Goal: Task Accomplishment & Management: Manage account settings

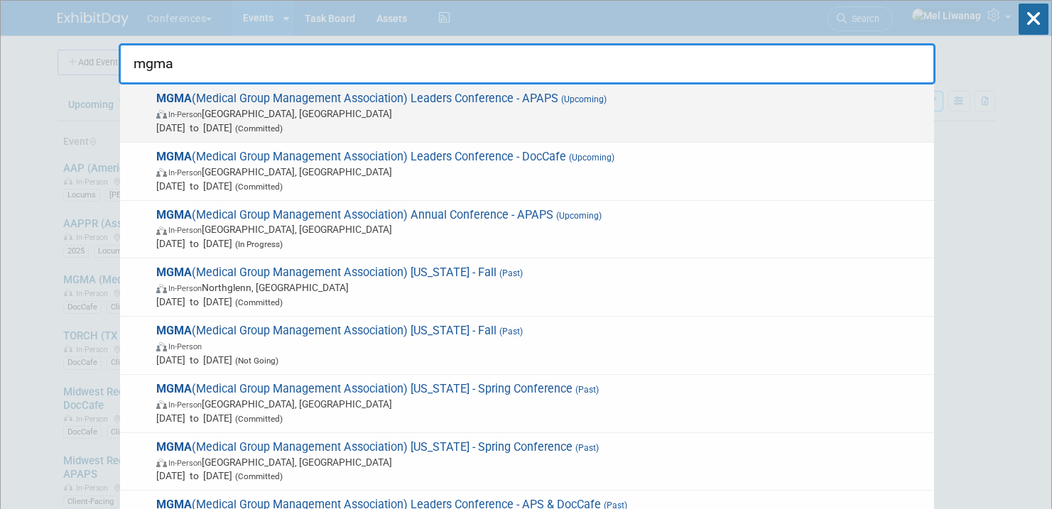
type input "mgma"
click at [662, 109] on span "In-Person Orlando, FL" at bounding box center [541, 114] width 770 height 14
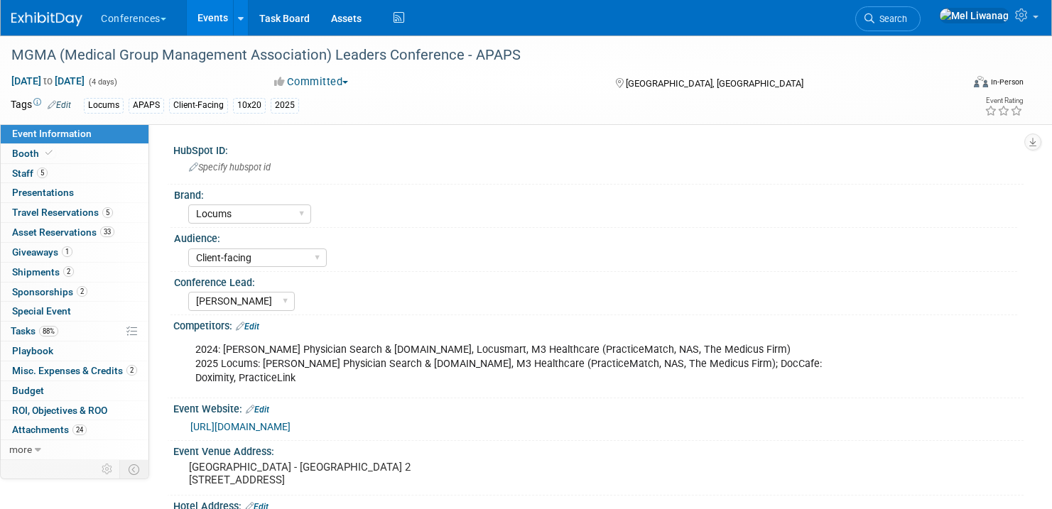
select select "Locums"
select select "Client-facing"
select select "[PERSON_NAME]"
click at [113, 155] on link "Booth" at bounding box center [75, 153] width 148 height 19
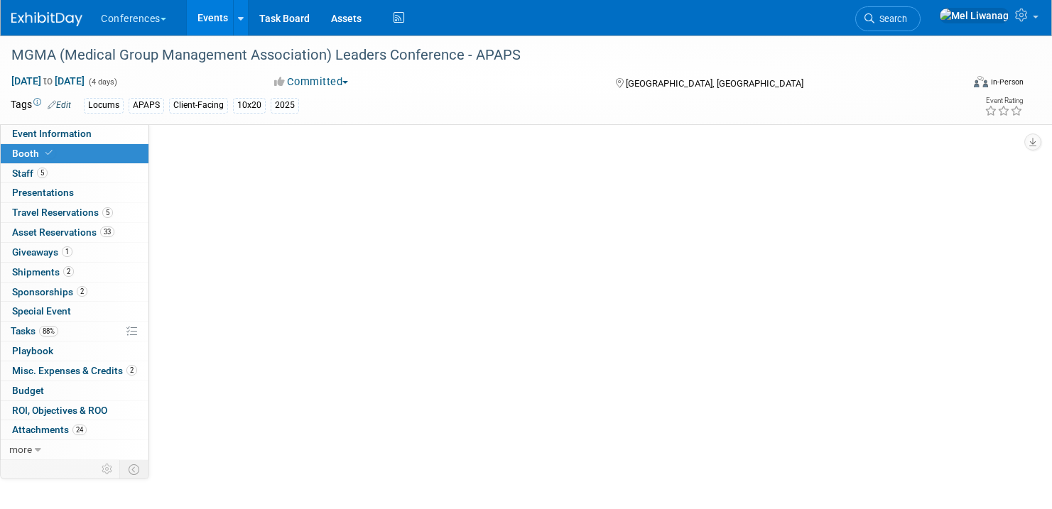
select select "10'x20'"
select select "Yes"
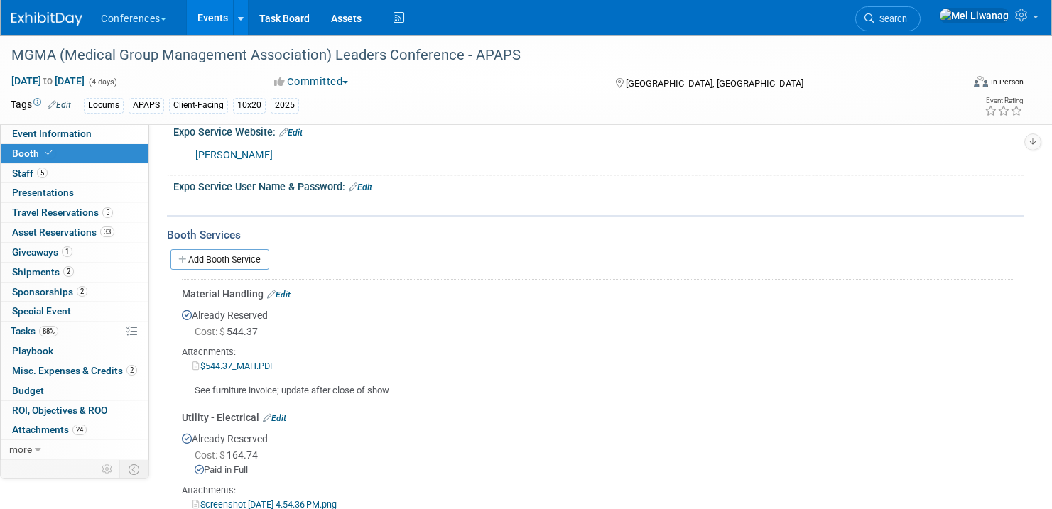
scroll to position [390, 0]
click at [241, 259] on link "Add Booth Service" at bounding box center [219, 260] width 99 height 21
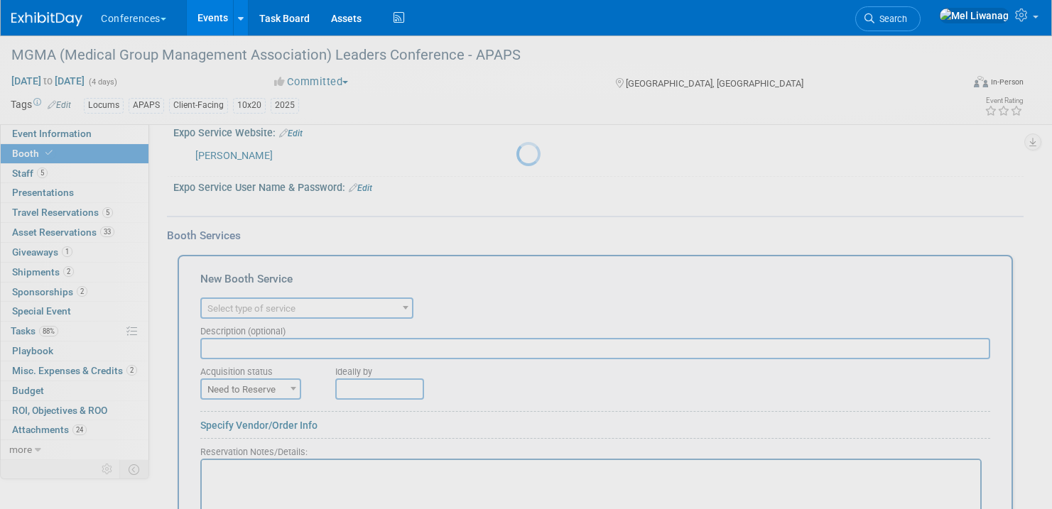
scroll to position [0, 0]
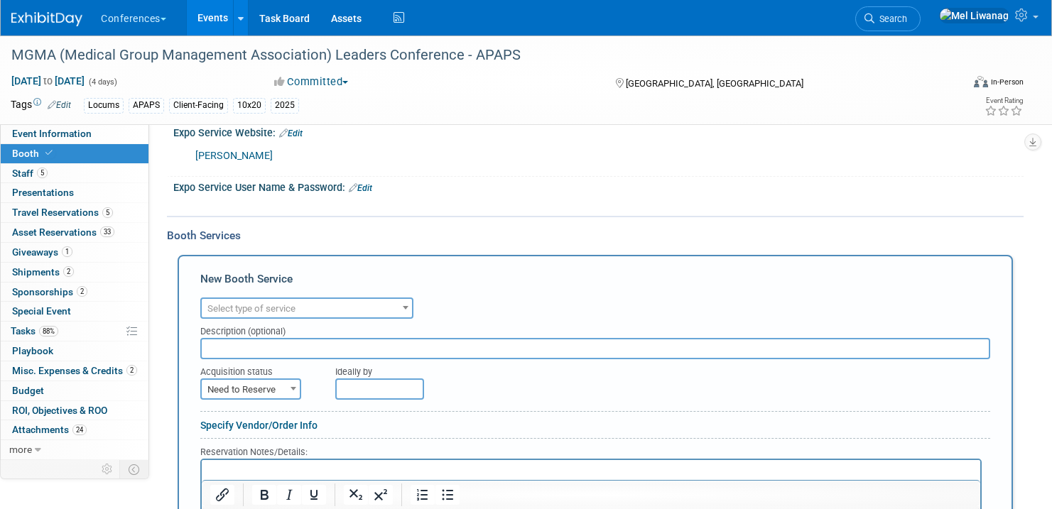
click at [253, 310] on span "Select type of service" at bounding box center [251, 308] width 88 height 11
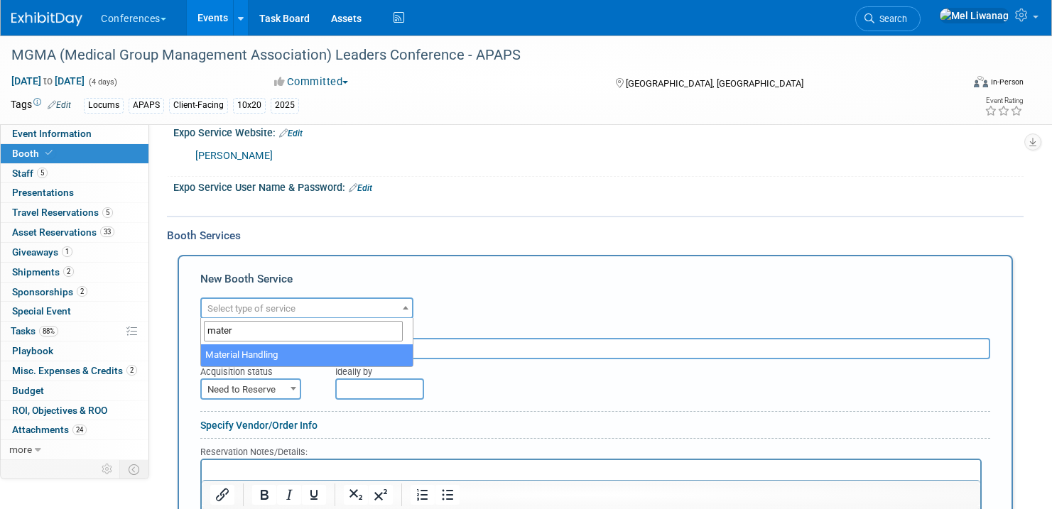
type input "mater"
select select "10"
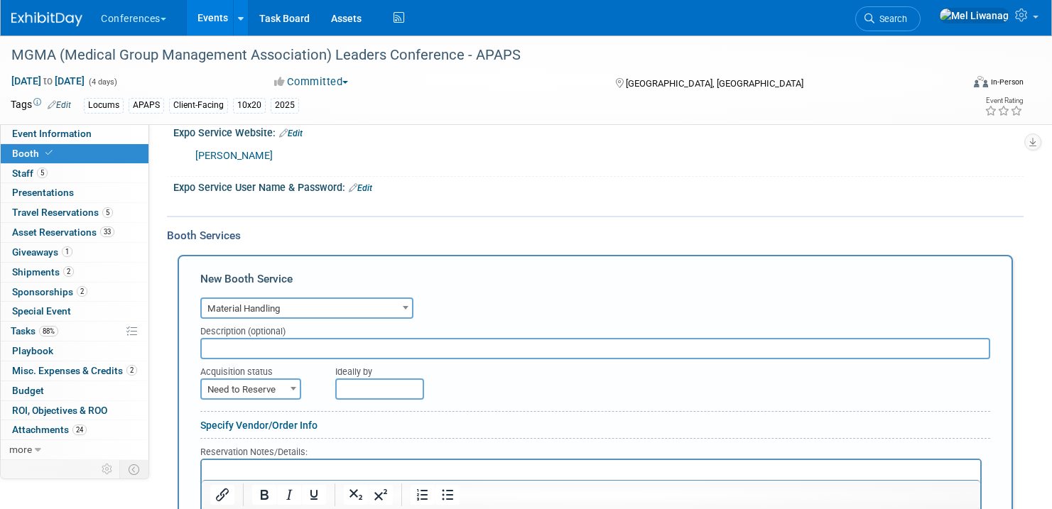
click at [264, 349] on input "text" at bounding box center [595, 348] width 790 height 21
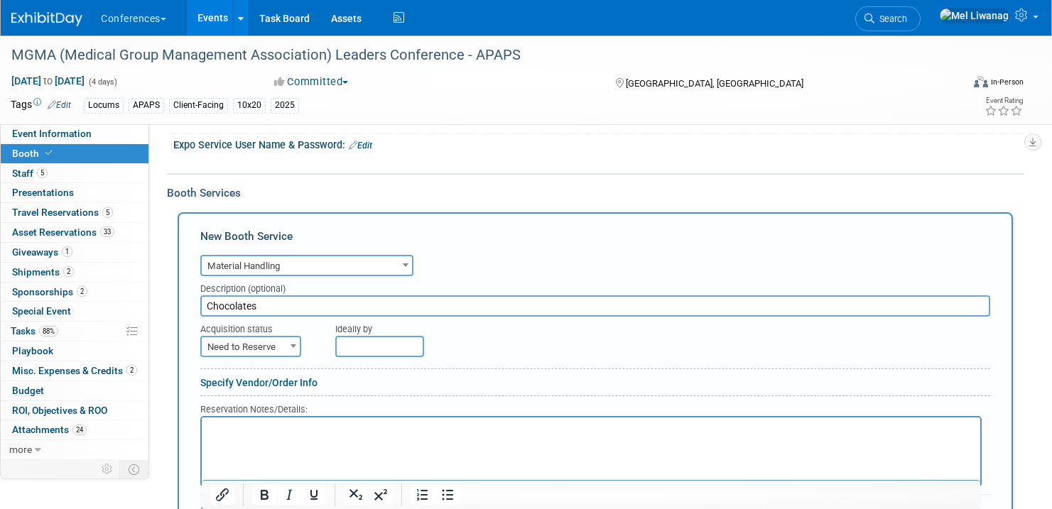
scroll to position [437, 0]
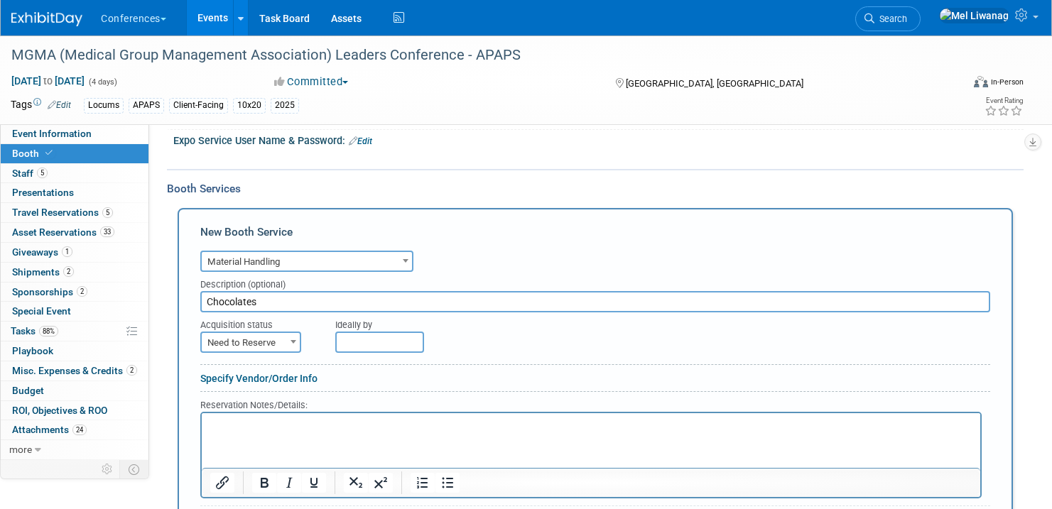
type input "Chocolates"
click at [270, 347] on span "Need to Reserve" at bounding box center [251, 343] width 98 height 20
click at [271, 334] on span "Need to Reserve" at bounding box center [251, 343] width 98 height 20
select select "2"
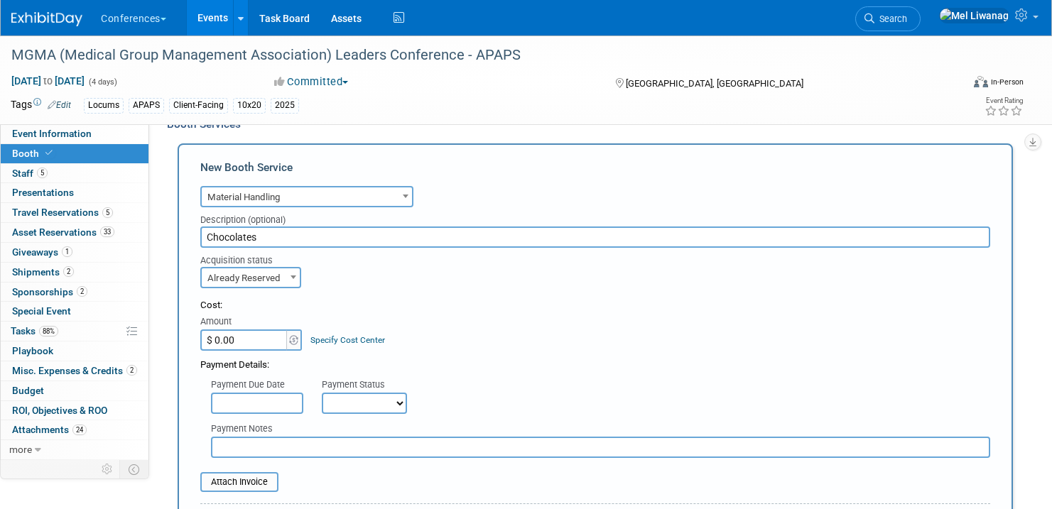
scroll to position [513, 0]
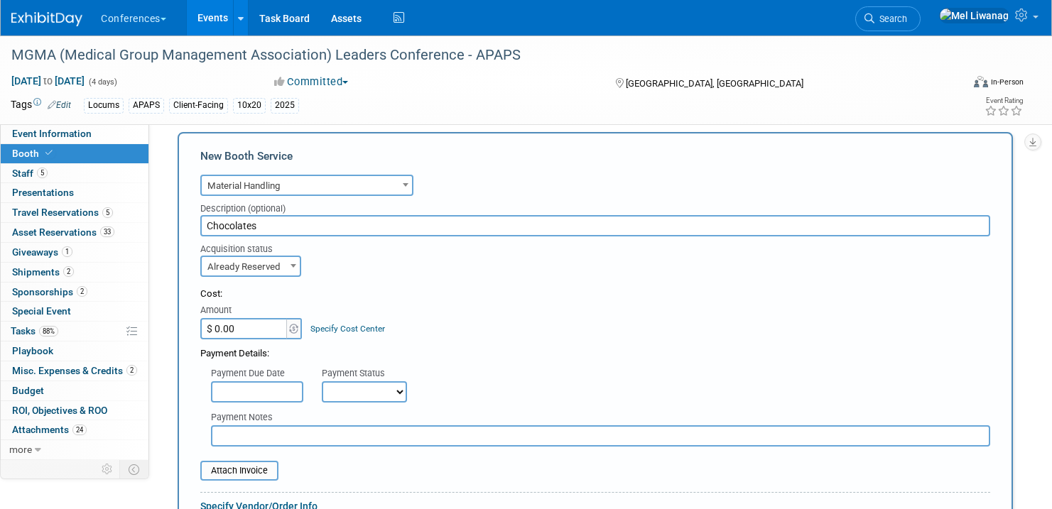
click at [271, 341] on div "Payment Details:" at bounding box center [595, 349] width 790 height 21
click at [263, 332] on input "$ 0.00" at bounding box center [244, 328] width 89 height 21
type input "$ 40.00"
click at [367, 329] on link "Specify Cost Center" at bounding box center [347, 329] width 75 height 10
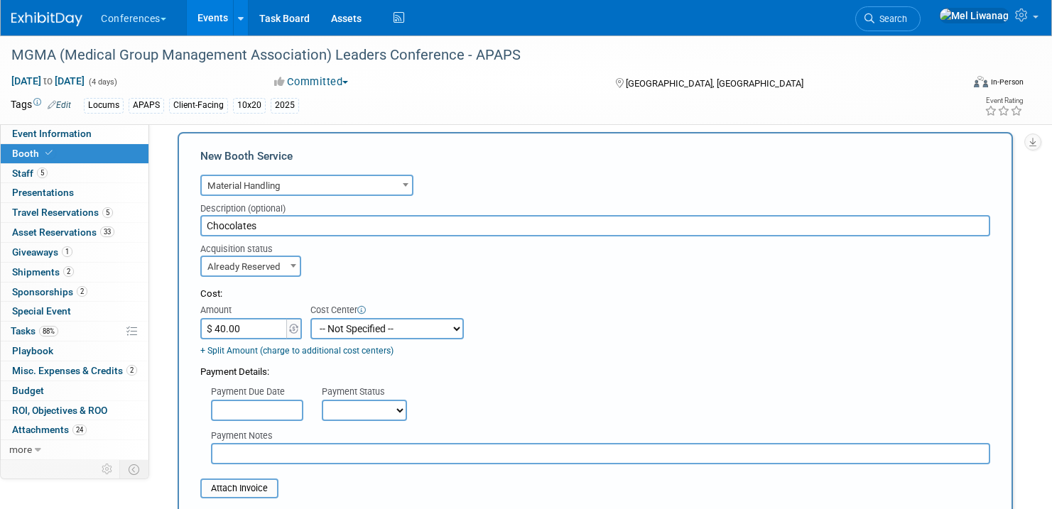
click at [367, 329] on select "-- Not Specified -- Aya Education Aya Healthcare Aya Locums Bespoke Corporate D…" at bounding box center [386, 328] width 153 height 21
select select "18965873"
click at [310, 318] on select "-- Not Specified -- Aya Education Aya Healthcare Aya Locums Bespoke Corporate D…" at bounding box center [386, 328] width 153 height 21
click at [525, 360] on div "Payment Details:" at bounding box center [595, 368] width 790 height 21
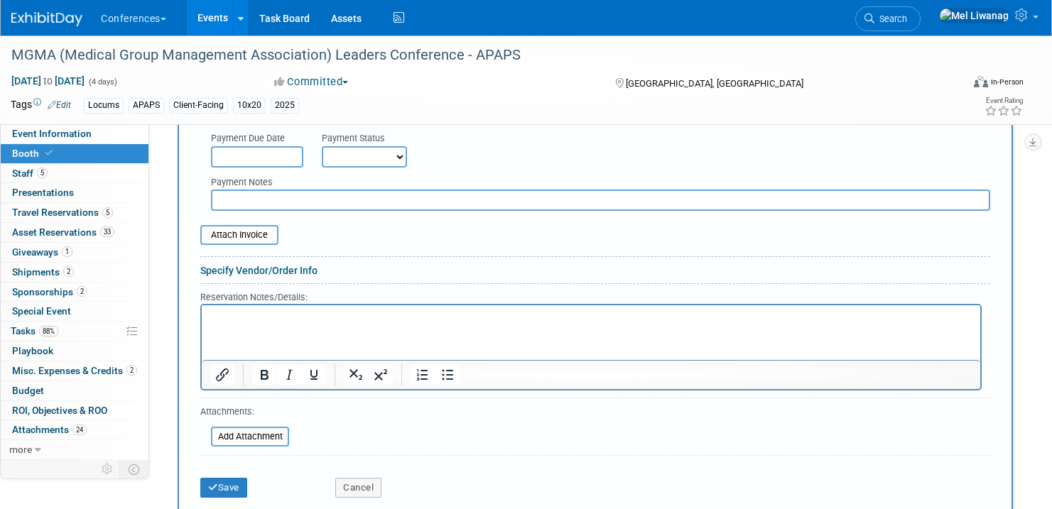
scroll to position [789, 0]
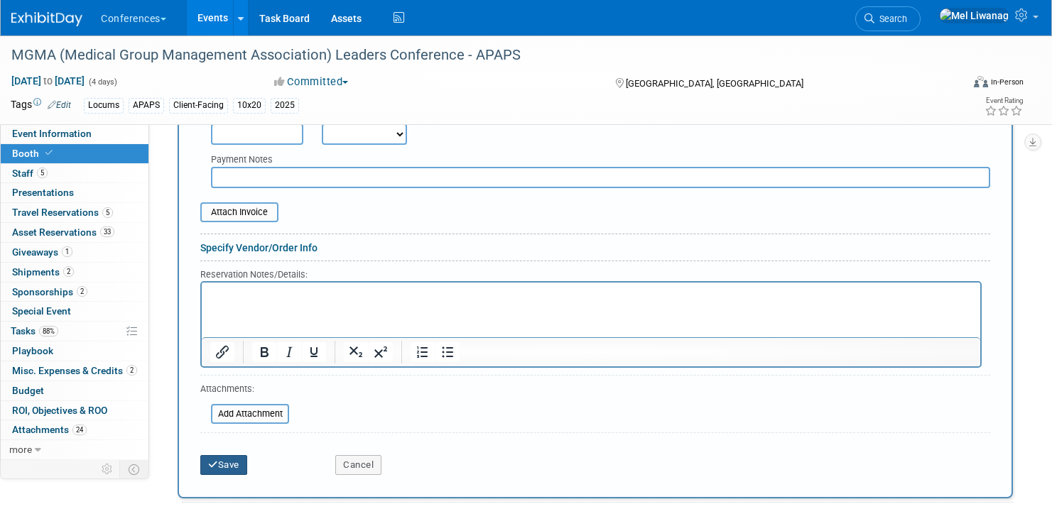
click at [239, 462] on button "Save" at bounding box center [223, 465] width 47 height 20
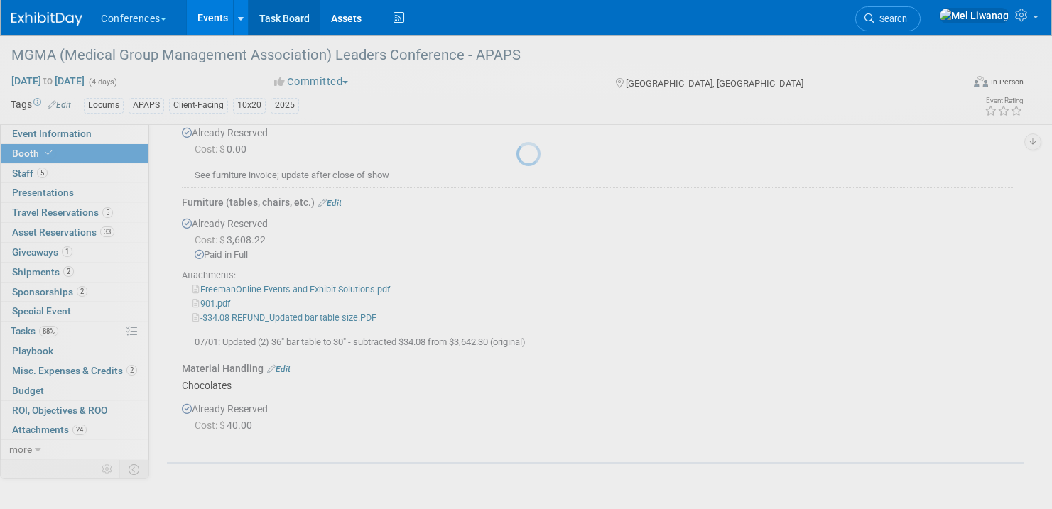
scroll to position [1360, 0]
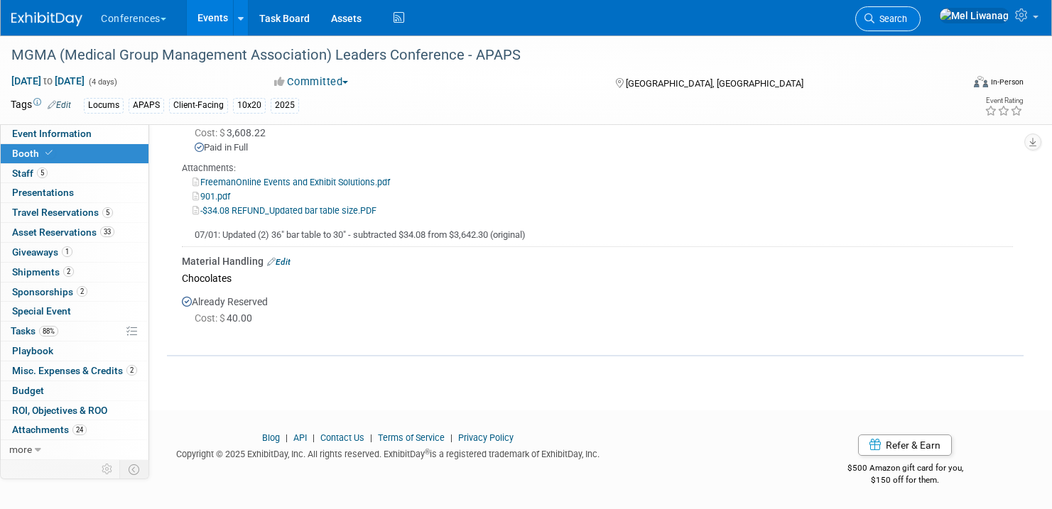
click at [907, 21] on span "Search" at bounding box center [890, 18] width 33 height 11
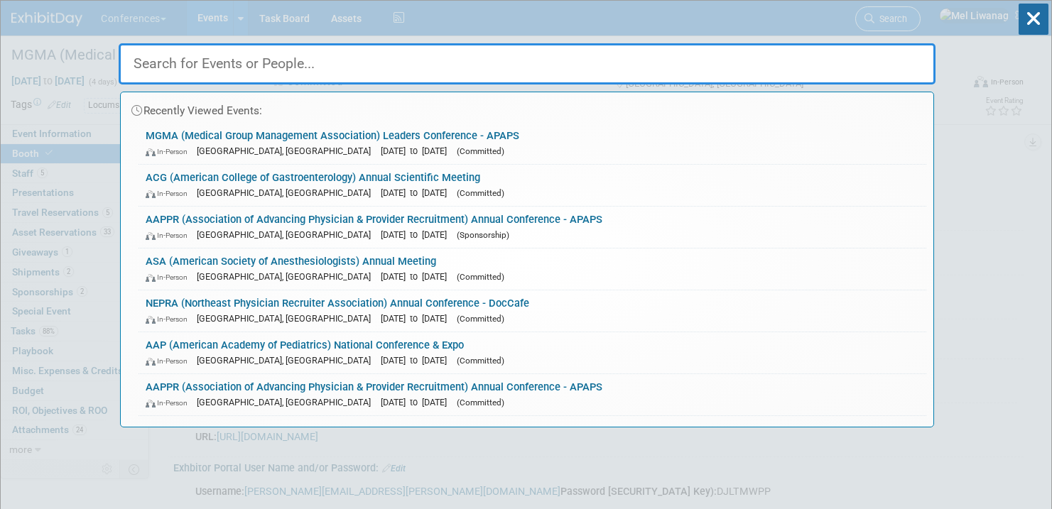
type input "s"
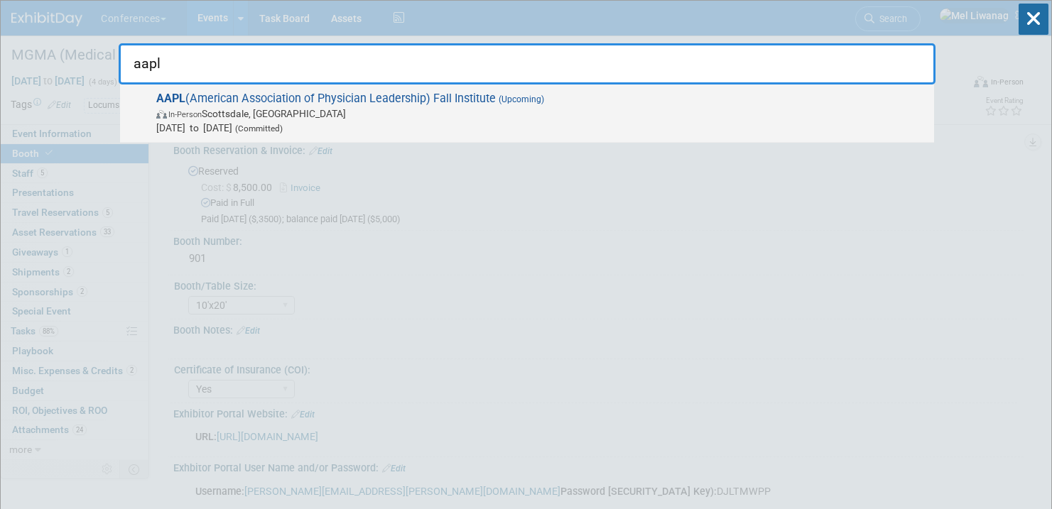
type input "aapl"
click at [716, 98] on span "AAPL (American Association of Physician Leadership) Fall Institute (Upcoming) I…" at bounding box center [539, 113] width 775 height 43
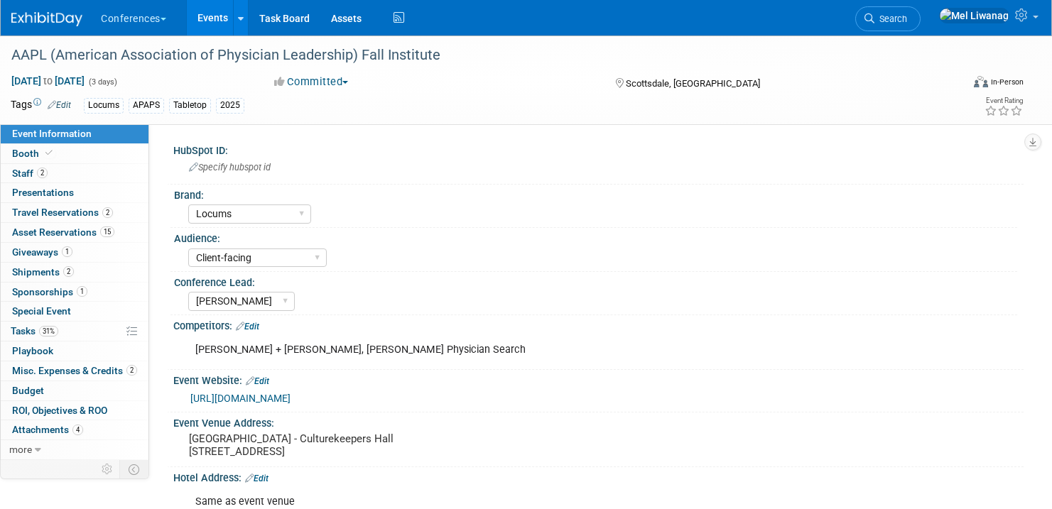
select select "Locums"
select select "Client-facing"
select select "Mel"
click at [58, 334] on span "31%" at bounding box center [48, 331] width 19 height 11
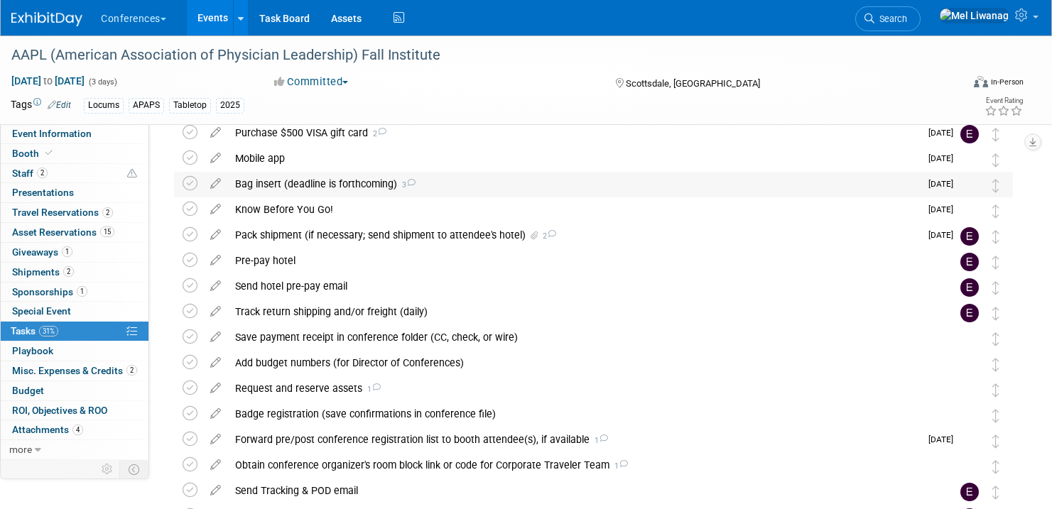
scroll to position [87, 0]
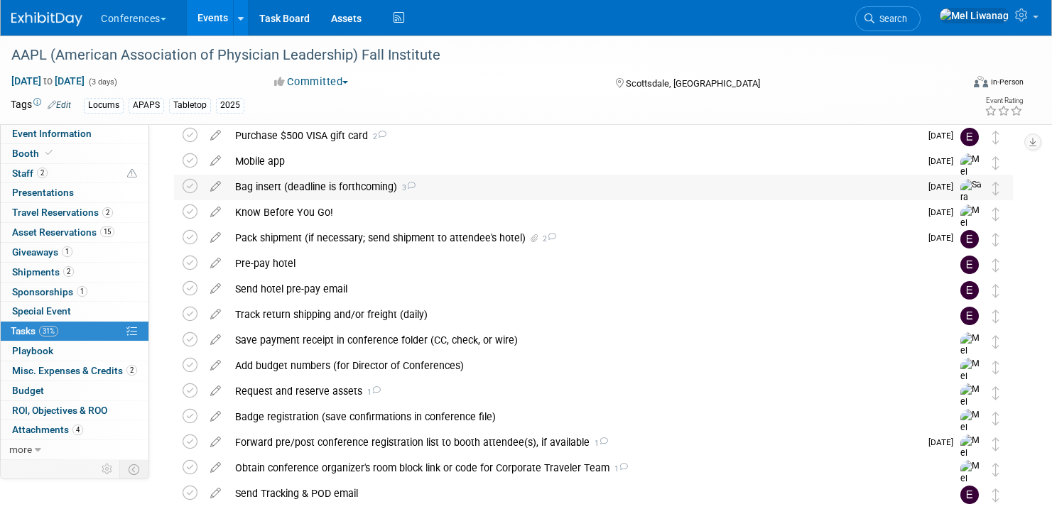
click at [408, 188] on icon at bounding box center [410, 186] width 9 height 8
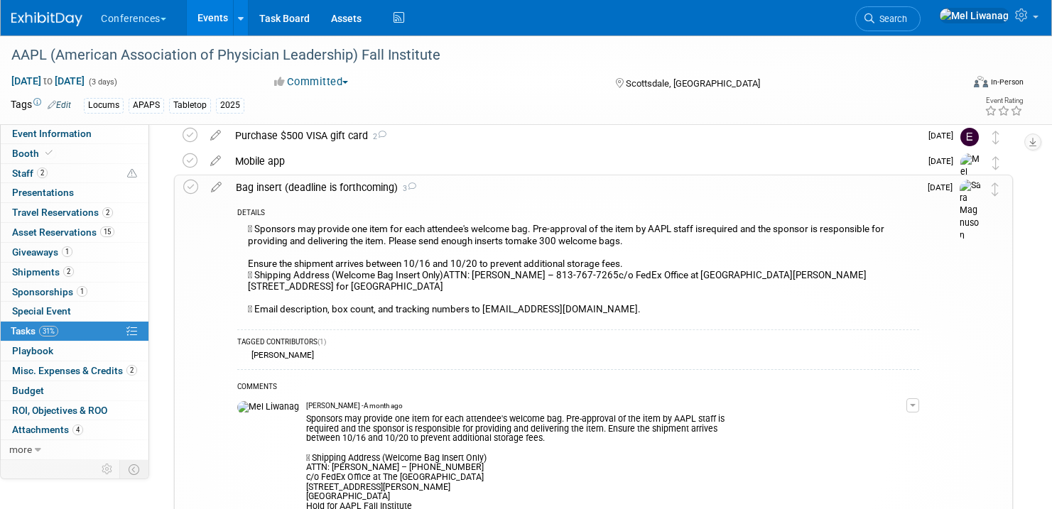
click at [282, 251] on div " Sponsors may provide one item for each attendee's welcome bag. Pre-approval o…" at bounding box center [578, 271] width 682 height 102
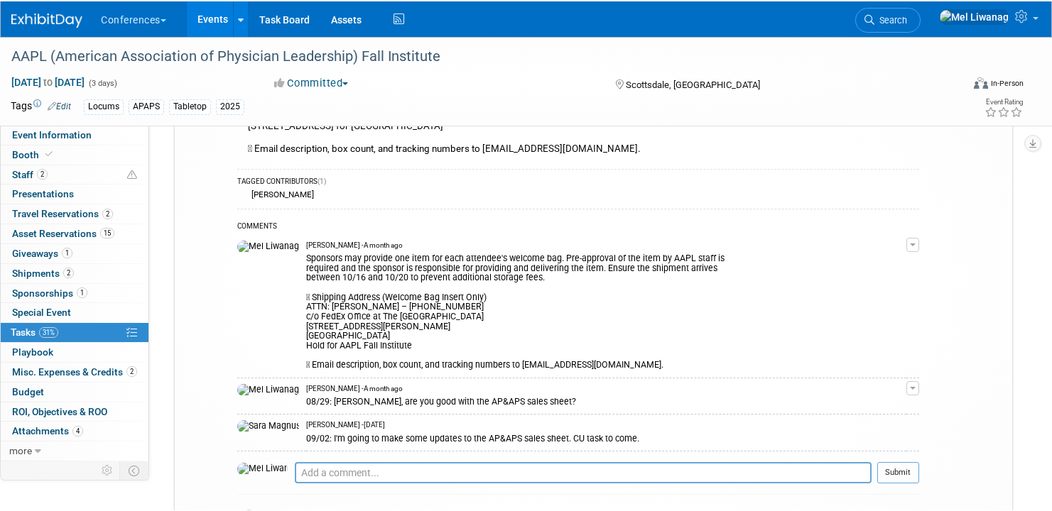
scroll to position [235, 0]
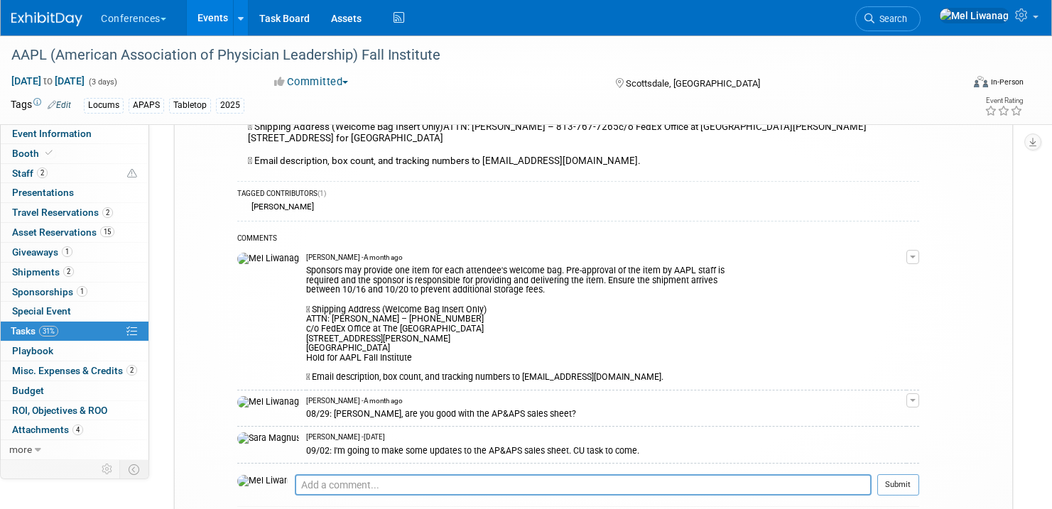
click at [472, 355] on div "Sponsors may provide one item for each attendee's welcome bag. Pre-approval of …" at bounding box center [606, 323] width 600 height 120
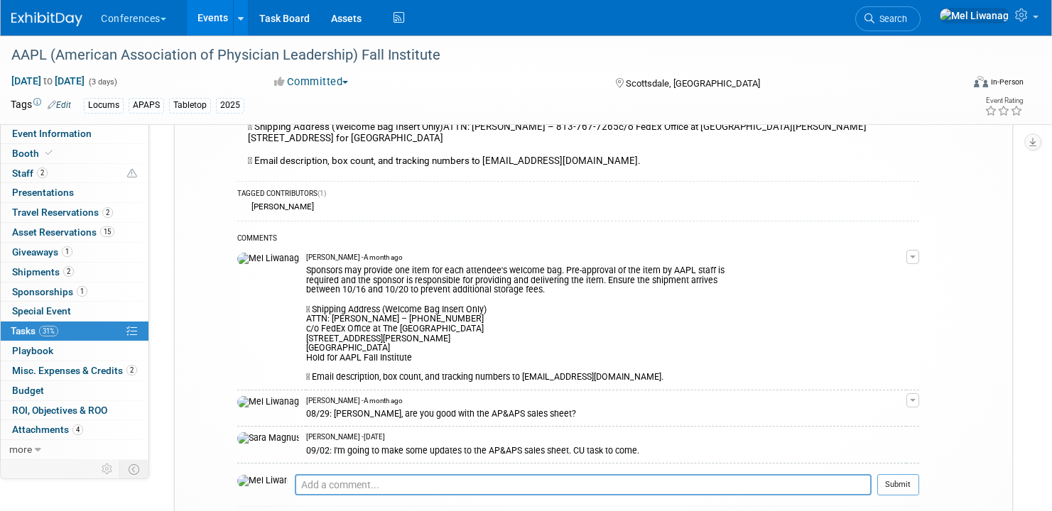
click at [60, 16] on img at bounding box center [46, 19] width 71 height 14
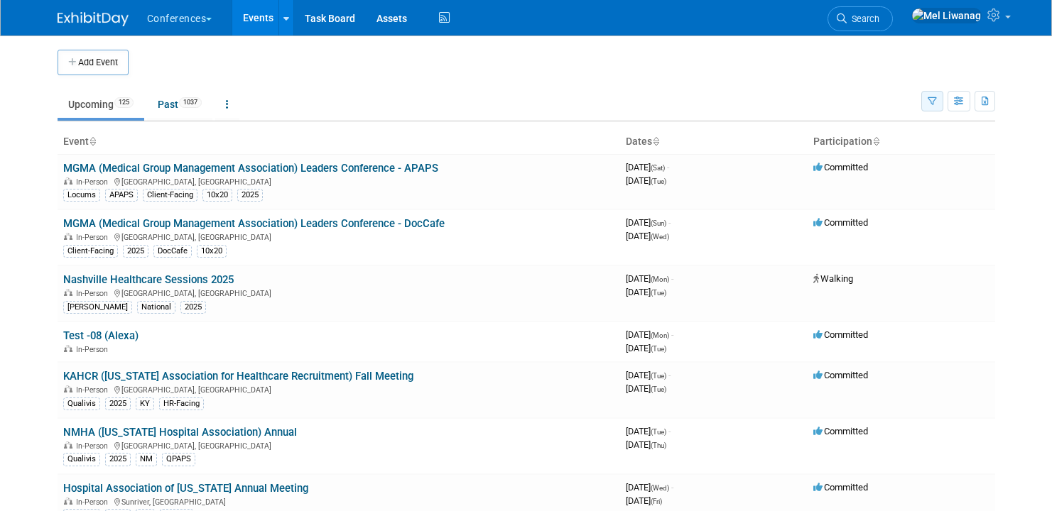
click at [928, 100] on icon "button" at bounding box center [931, 101] width 9 height 9
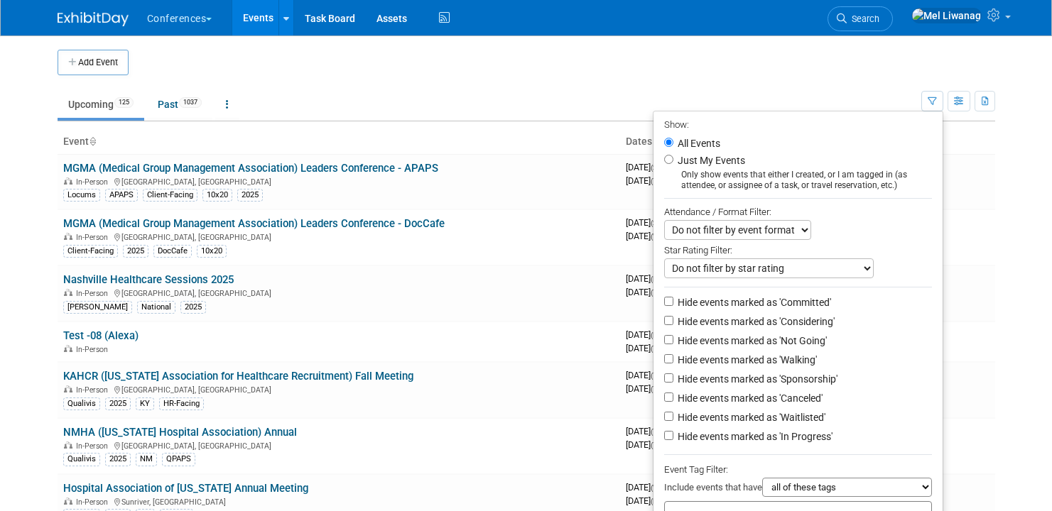
click at [700, 159] on label "Just My Events" at bounding box center [710, 160] width 70 height 14
click at [673, 159] on input "Just My Events" at bounding box center [668, 159] width 9 height 9
radio input "true"
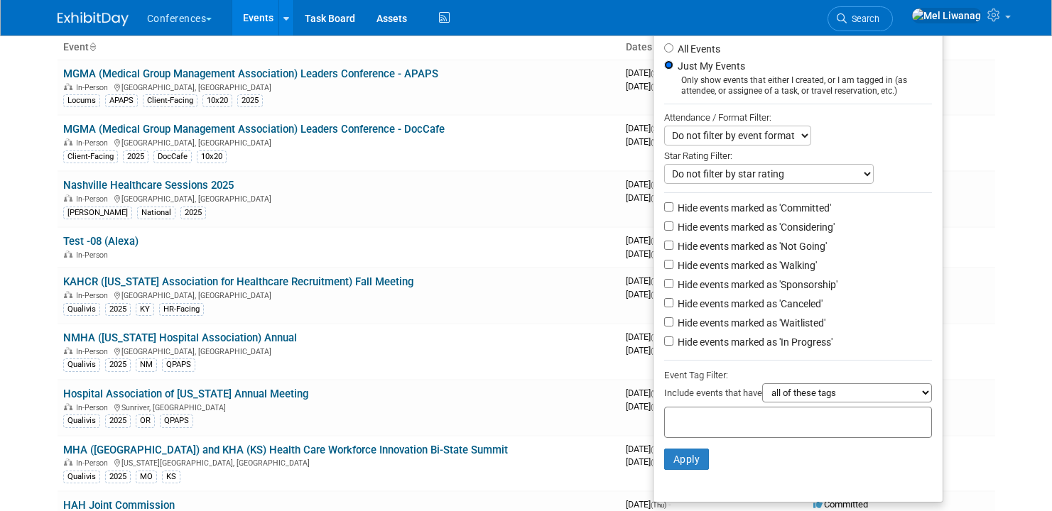
scroll to position [102, 0]
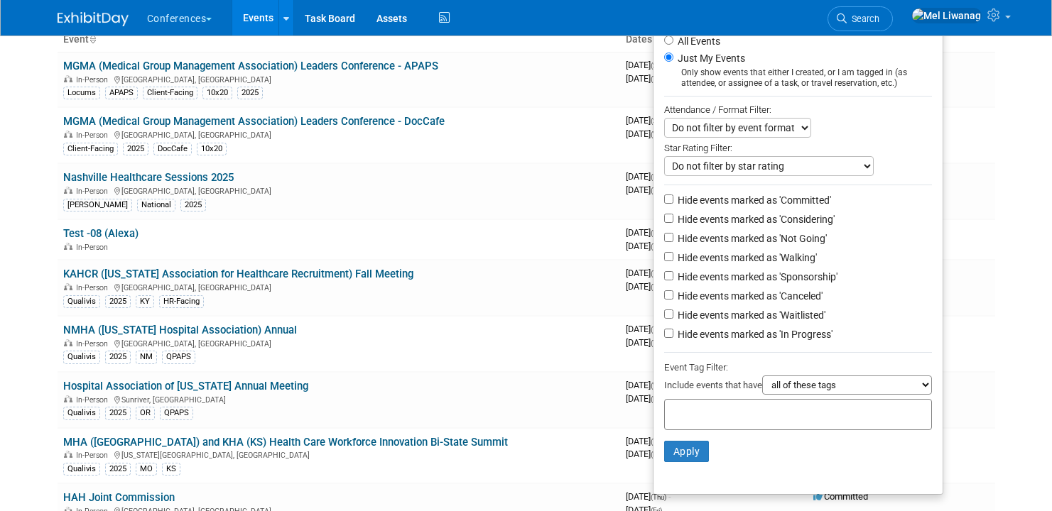
click at [753, 241] on label "Hide events marked as 'Not Going'" at bounding box center [751, 238] width 152 height 14
click at [673, 241] on input "Hide events marked as 'Not Going'" at bounding box center [668, 237] width 9 height 9
checkbox input "true"
click at [761, 320] on label "Hide events marked as 'Waitlisted'" at bounding box center [750, 315] width 151 height 14
click at [673, 319] on input "Hide events marked as 'Waitlisted'" at bounding box center [668, 314] width 9 height 9
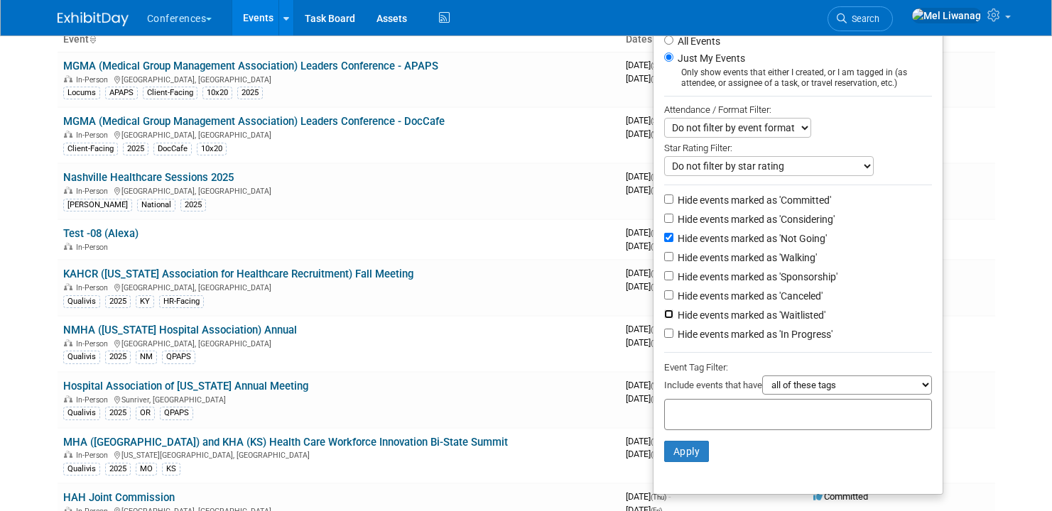
checkbox input "true"
click at [761, 307] on li "Hide events marked as 'Canceled'" at bounding box center [797, 297] width 289 height 19
click at [757, 303] on label "Hide events marked as 'Canceled'" at bounding box center [749, 296] width 148 height 14
click at [673, 300] on input "Hide events marked as 'Canceled'" at bounding box center [668, 294] width 9 height 9
checkbox input "true"
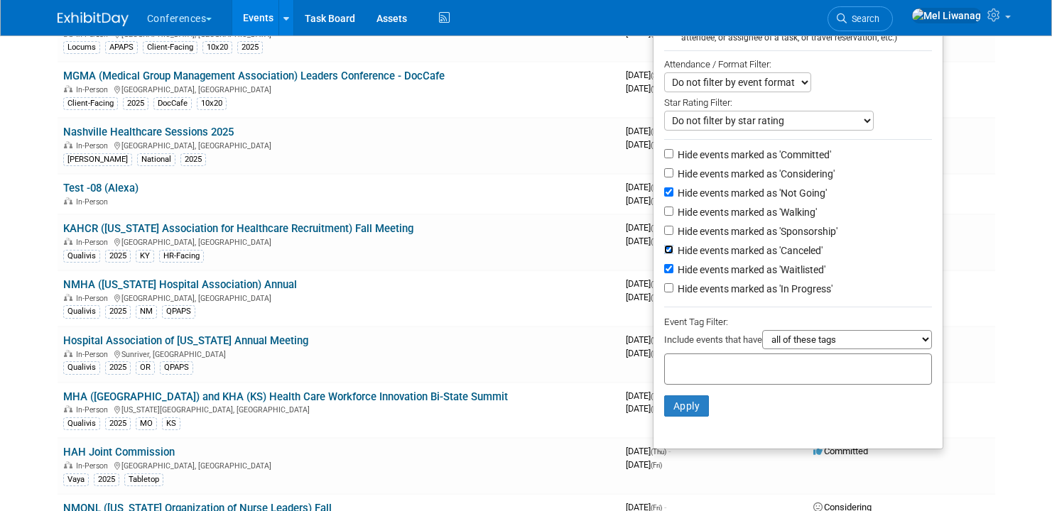
scroll to position [200, 0]
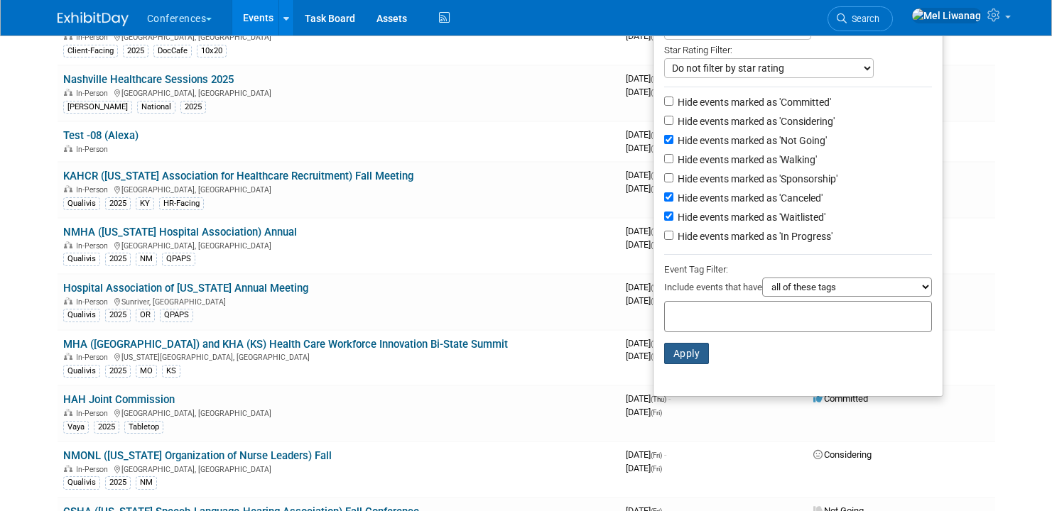
click at [687, 356] on button "Apply" at bounding box center [686, 353] width 45 height 21
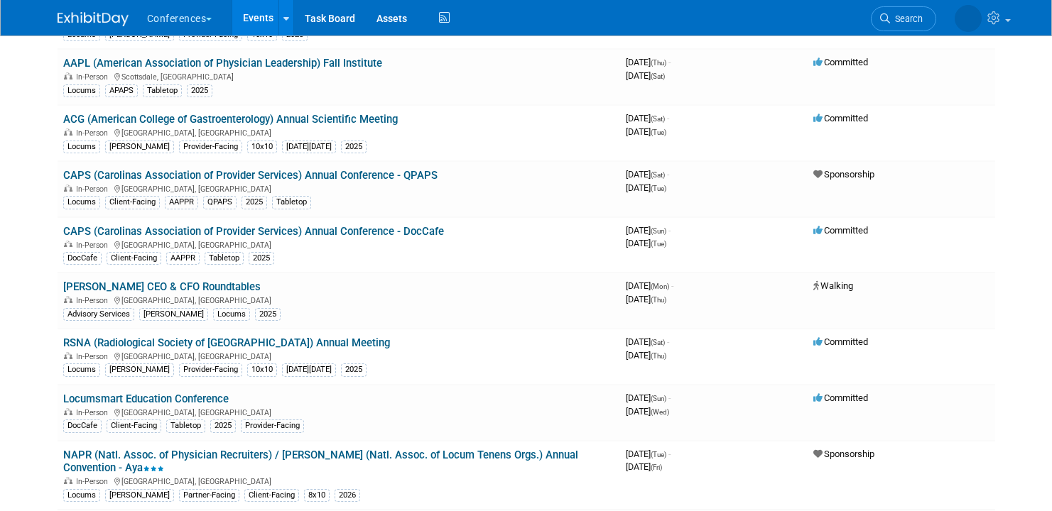
scroll to position [805, 0]
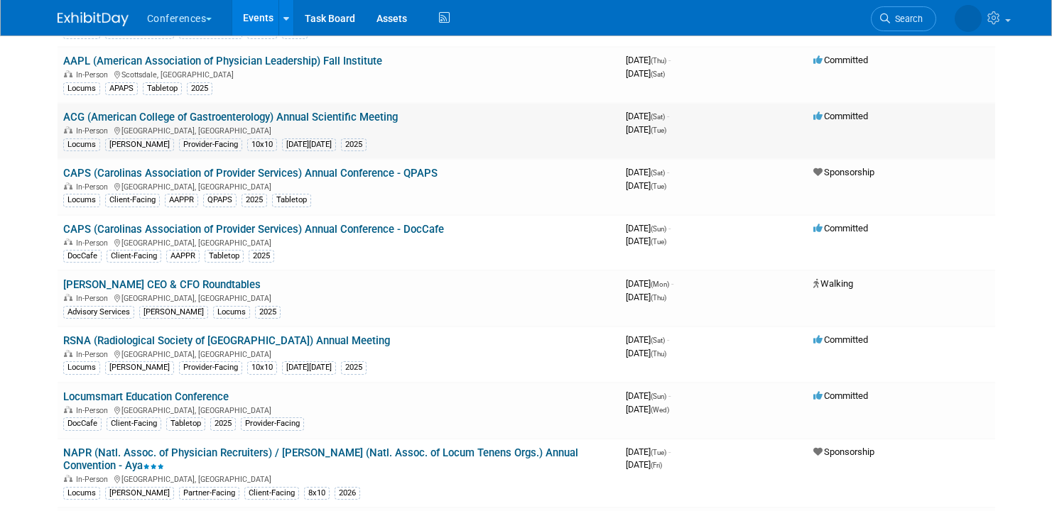
click at [378, 119] on link "ACG (American College of Gastroenterology) Annual Scientific Meeting" at bounding box center [230, 117] width 334 height 13
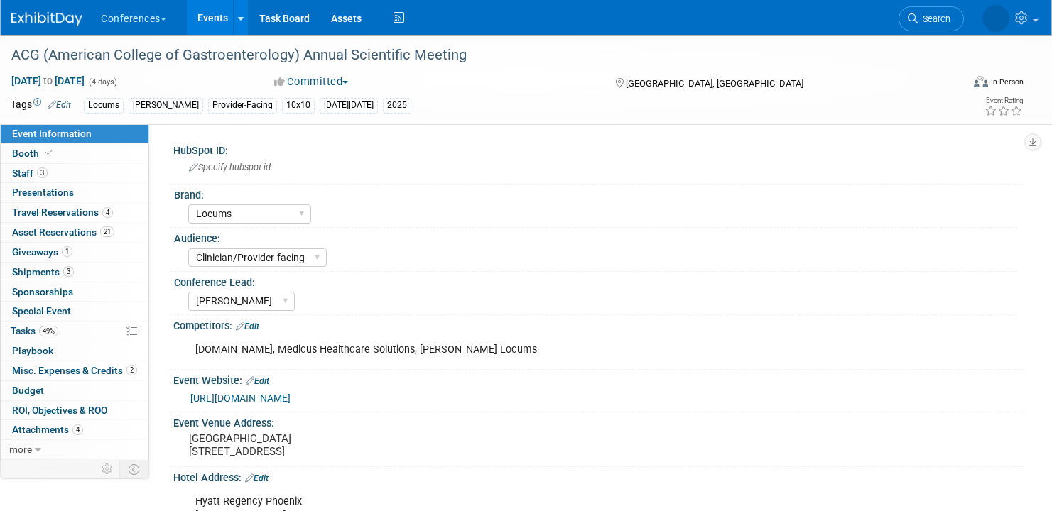
select select "Locums"
select select "Clinician/Provider-facing"
select select "[PERSON_NAME]"
click at [21, 334] on span "Tasks 49%" at bounding box center [35, 330] width 48 height 11
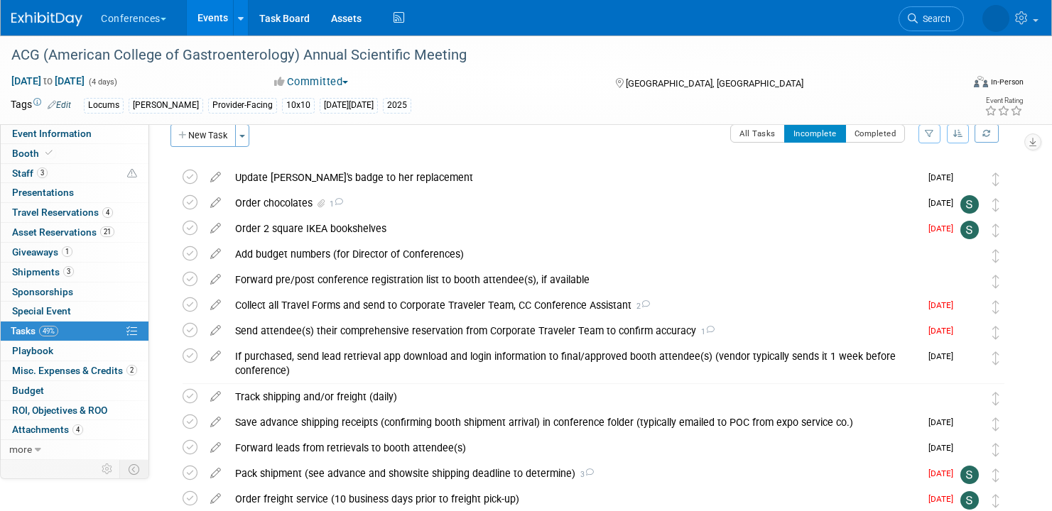
scroll to position [28, 0]
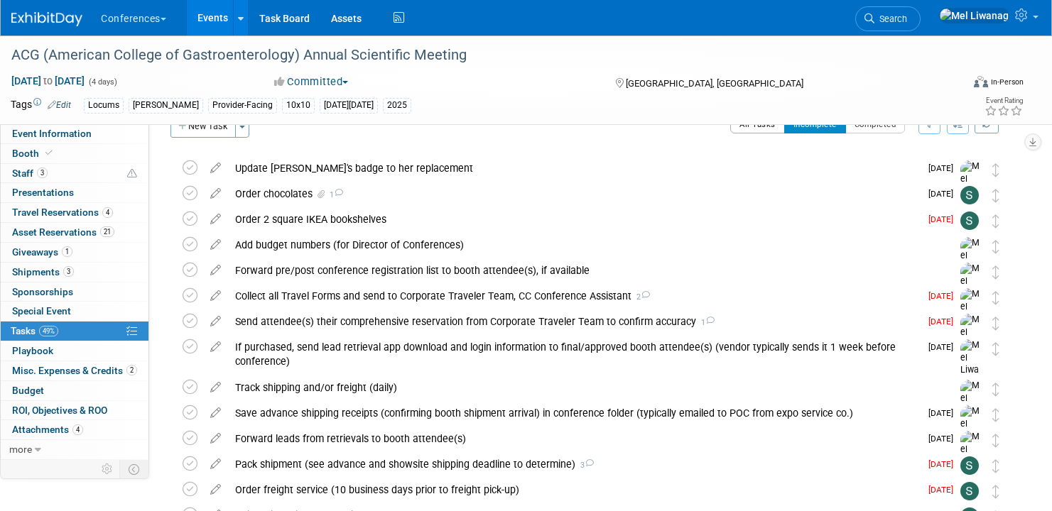
click at [749, 130] on button "All Tasks" at bounding box center [757, 124] width 55 height 18
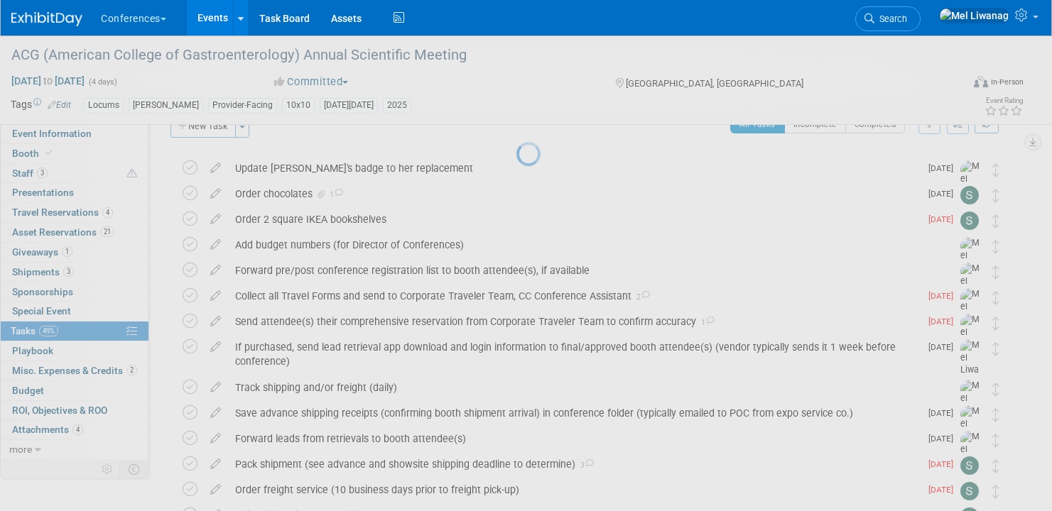
scroll to position [0, 0]
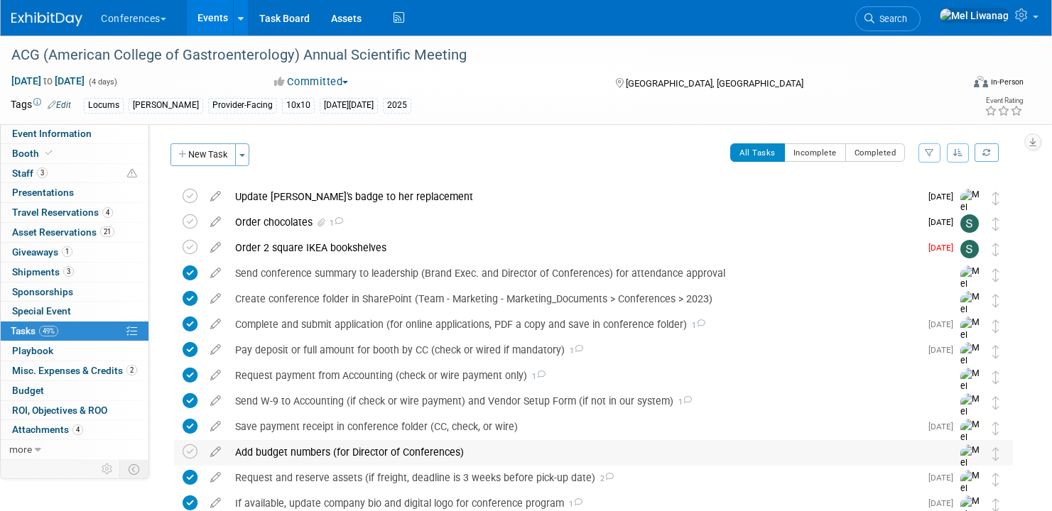
click at [469, 465] on table "Add budget numbers (for Director of Conferences) Pro tip: Press Ctrl-Enter to s…" at bounding box center [593, 467] width 822 height 55
click at [472, 477] on div "Request and reserve assets (if freight, deadline is 3 weeks before pick-up date…" at bounding box center [574, 478] width 692 height 24
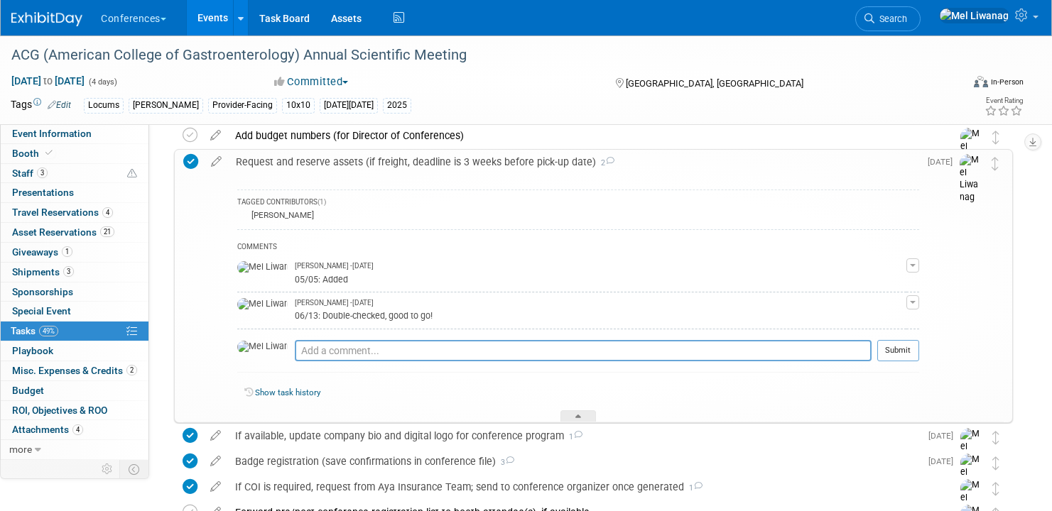
scroll to position [337, 0]
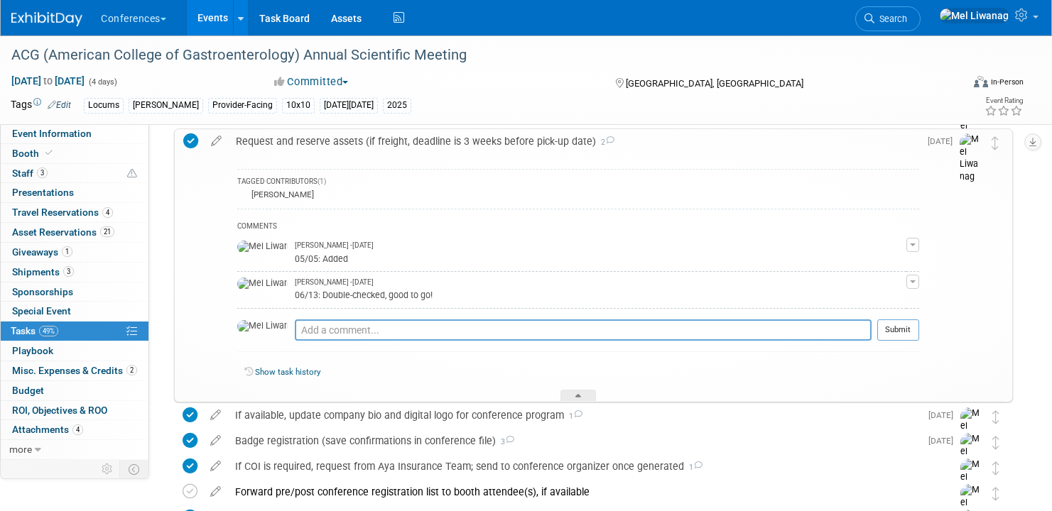
click at [339, 314] on div "COMMENTS [PERSON_NAME] - [DATE] 05/05: Added Edit Comment Remove [PERSON_NAME] …" at bounding box center [578, 284] width 682 height 151
click at [338, 324] on textarea at bounding box center [583, 330] width 577 height 21
click at [448, 335] on textarea "09/30: Updated sales sheet" at bounding box center [583, 330] width 577 height 21
paste textarea "[URL][DOMAIN_NAME]"
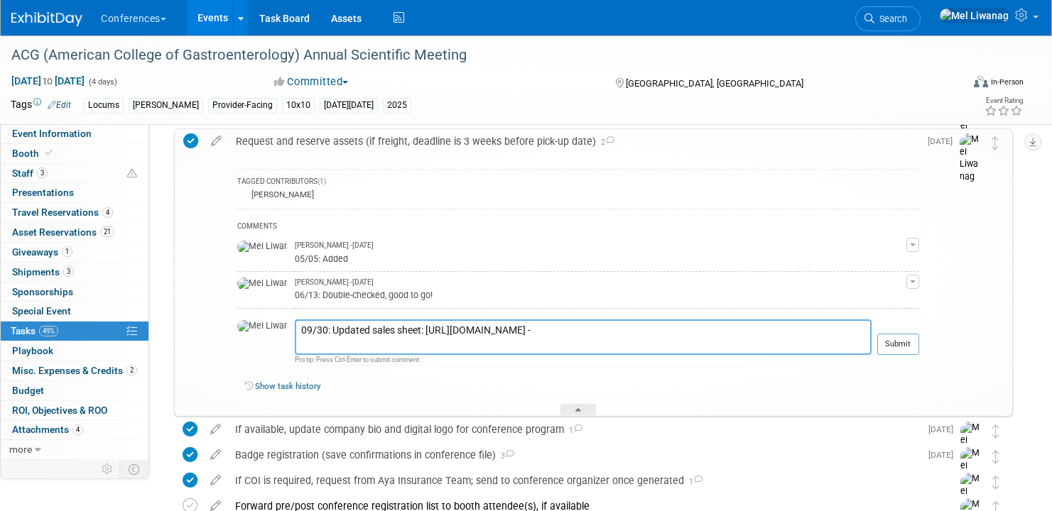
click at [395, 332] on textarea "09/30: Updated sales sheet: [URL][DOMAIN_NAME] -" at bounding box center [583, 338] width 577 height 36
click at [501, 347] on textarea "09/30: Updated sales sheet - [URL][DOMAIN_NAME] -" at bounding box center [583, 338] width 577 height 36
type textarea "09/30: Updated sales sheet - [URL][DOMAIN_NAME] - [PERSON_NAME] will update ED …"
click at [914, 334] on button "Submit" at bounding box center [898, 344] width 42 height 21
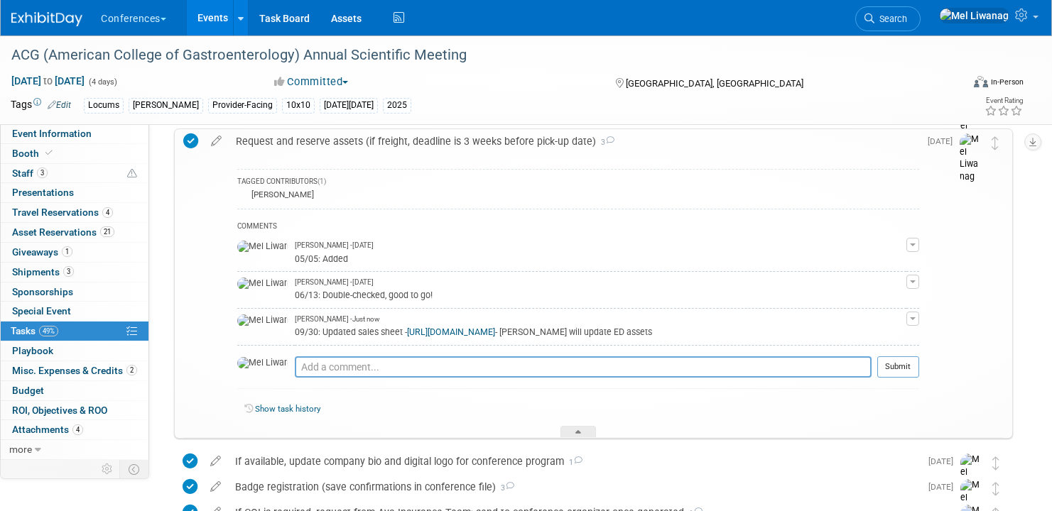
click at [435, 144] on div "Request and reserve assets (if freight, deadline is 3 weeks before pick-up date…" at bounding box center [574, 141] width 690 height 24
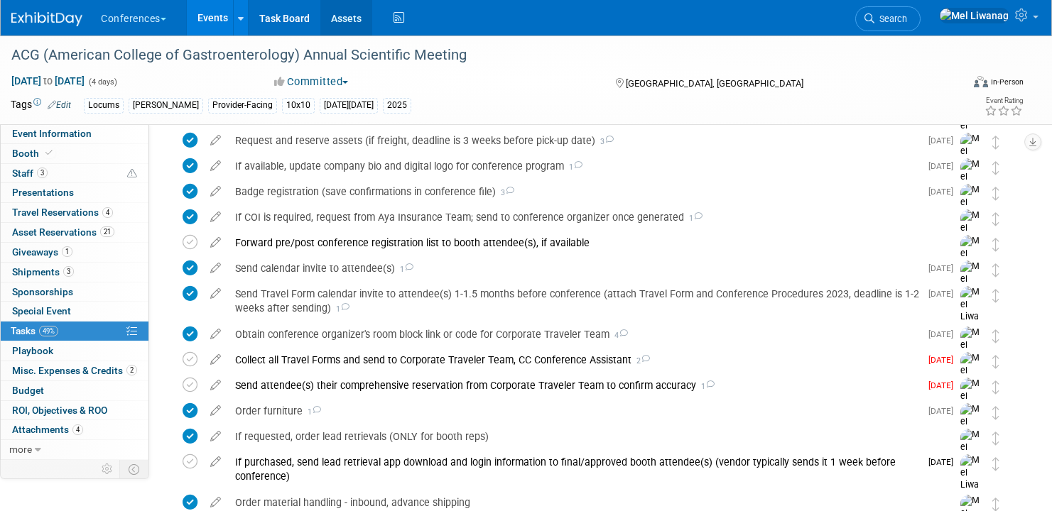
click at [351, 16] on link "Assets" at bounding box center [346, 18] width 52 height 36
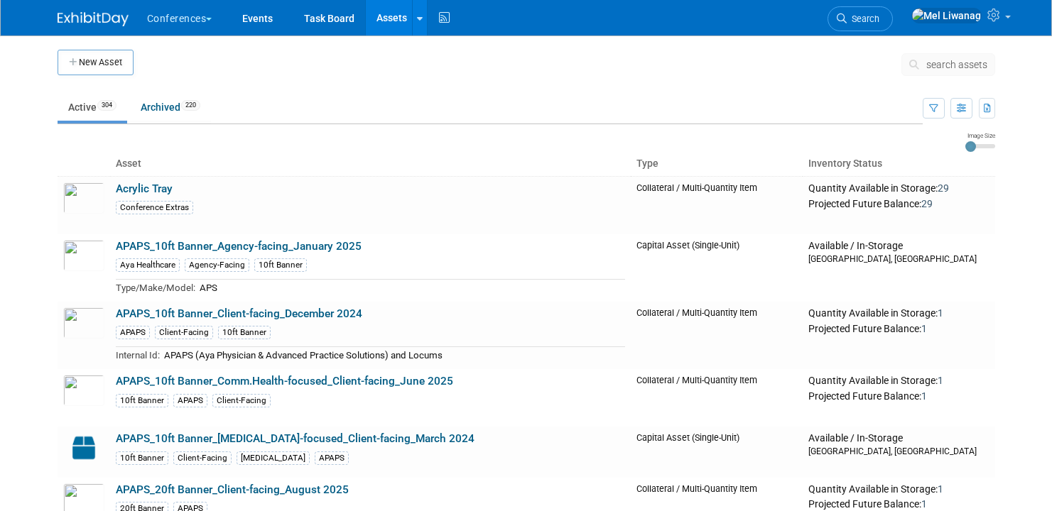
click at [958, 65] on span "search assets" at bounding box center [956, 64] width 61 height 11
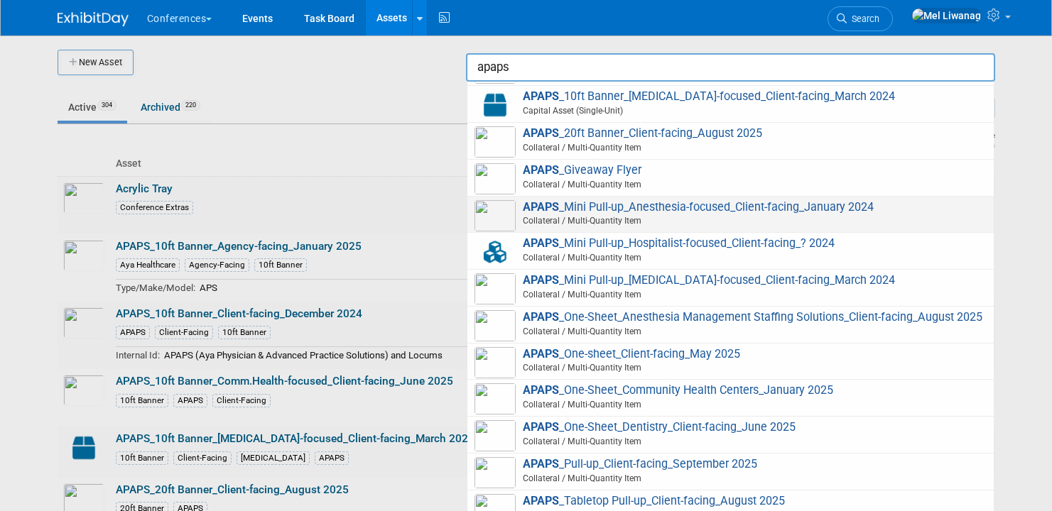
scroll to position [123, 0]
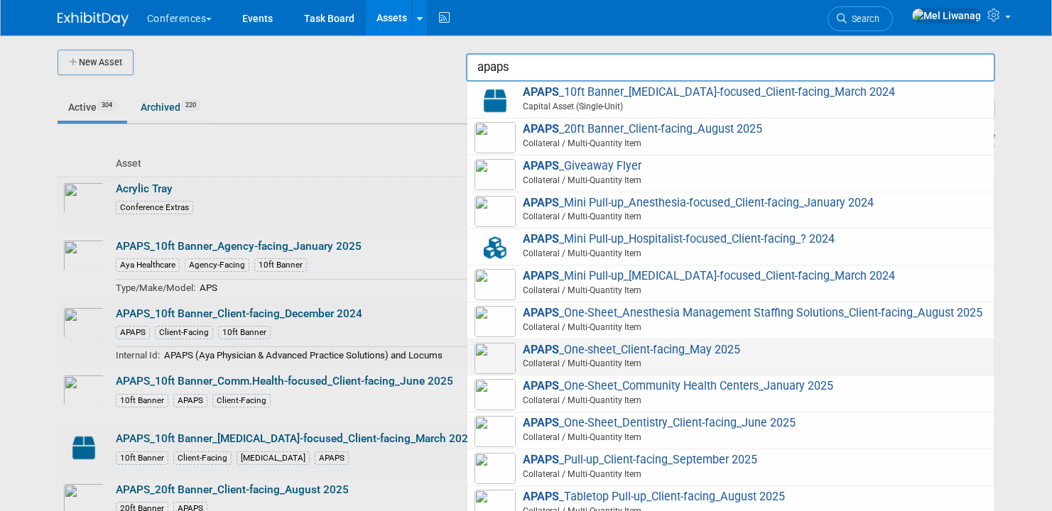
click at [694, 364] on span "APAPS _One-sheet_Client-facing_May 2025 Collateral / Multi-Quantity Item" at bounding box center [730, 357] width 512 height 29
type input "APAPS_One-sheet_Client-facing_May 2025"
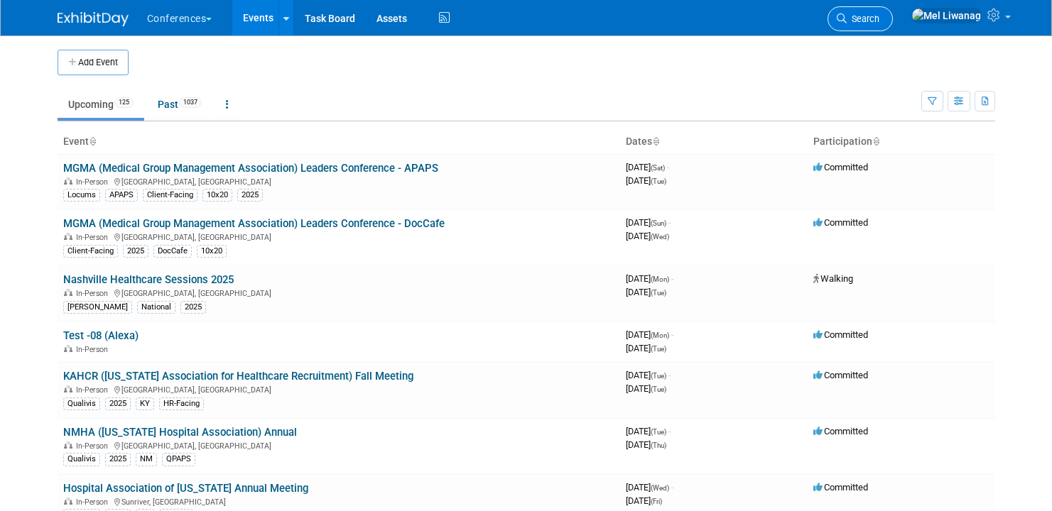
click at [879, 18] on span "Search" at bounding box center [862, 18] width 33 height 11
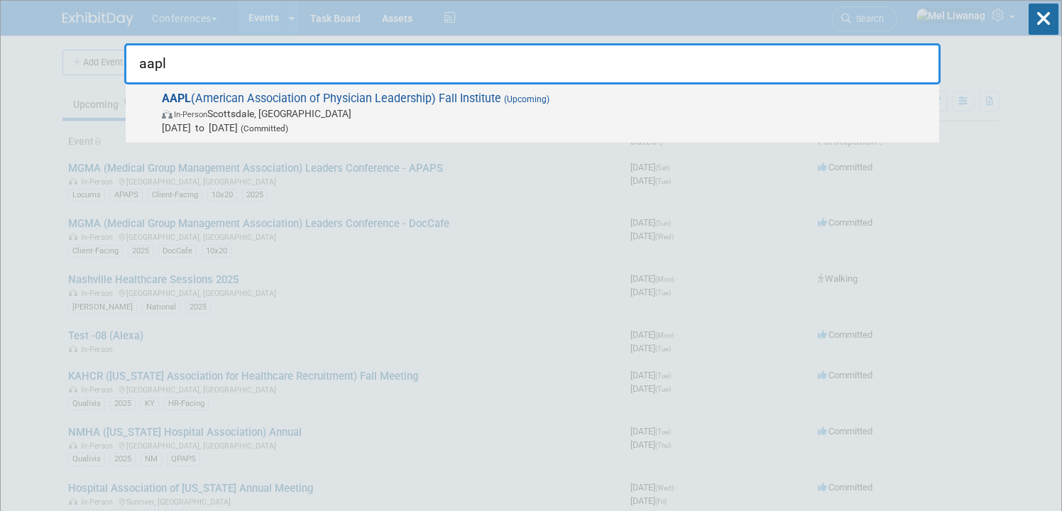
type input "aapl"
click at [651, 121] on span "[DATE] to [DATE] (Committed)" at bounding box center [547, 128] width 770 height 14
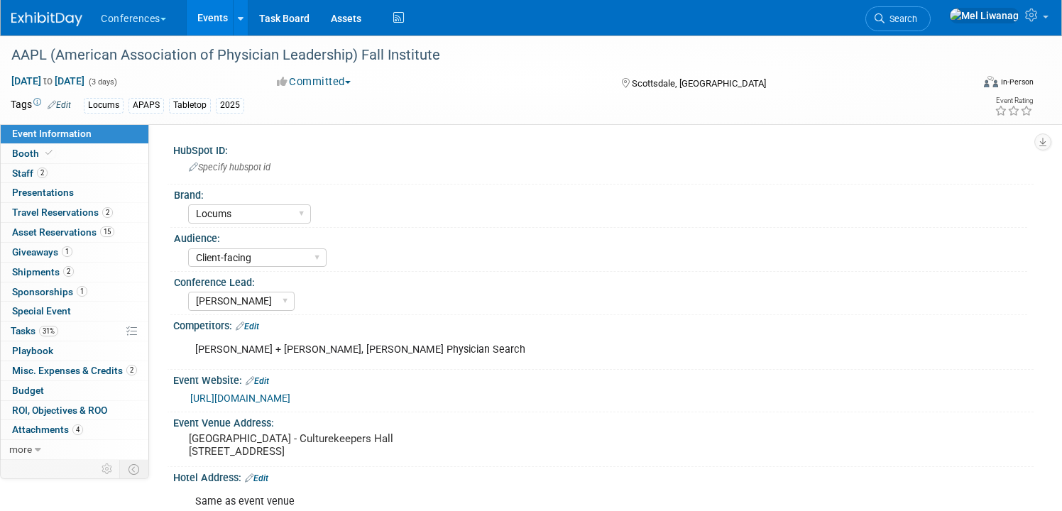
select select "Locums"
select select "Client-facing"
select select "[PERSON_NAME]"
click at [71, 327] on link "31% Tasks 31%" at bounding box center [75, 331] width 148 height 19
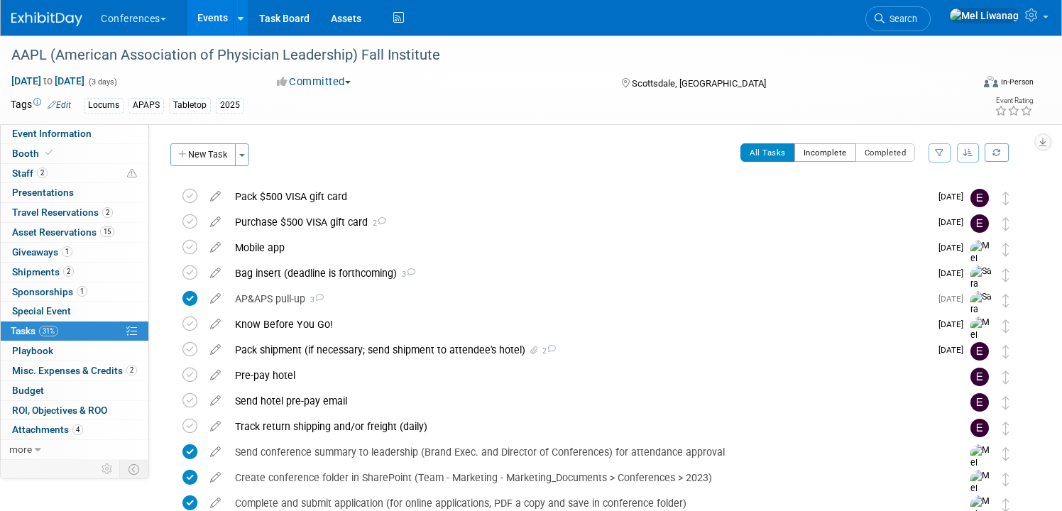
click at [825, 160] on button "Incomplete" at bounding box center [826, 152] width 62 height 18
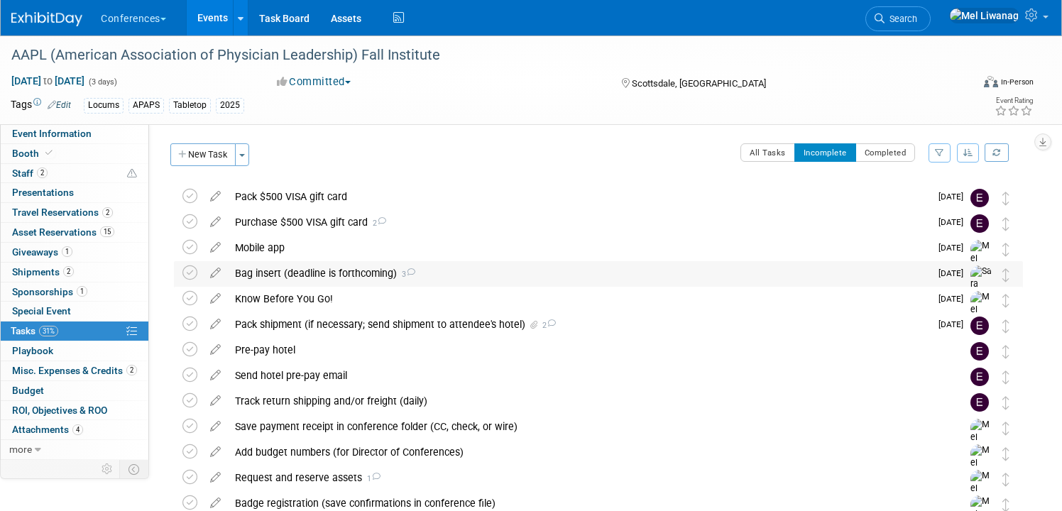
click at [321, 273] on div "Bag insert (deadline is forthcoming) 3" at bounding box center [579, 273] width 702 height 24
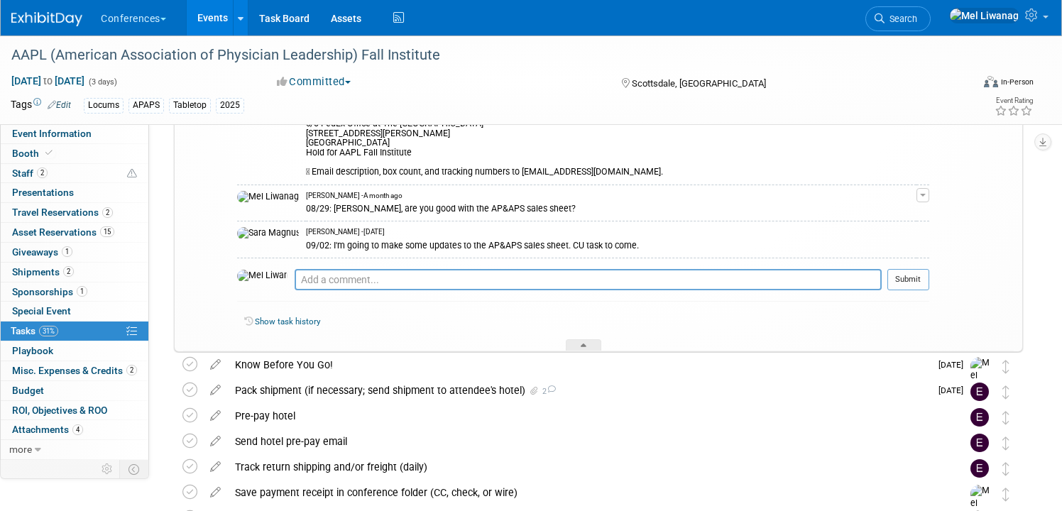
scroll to position [442, 0]
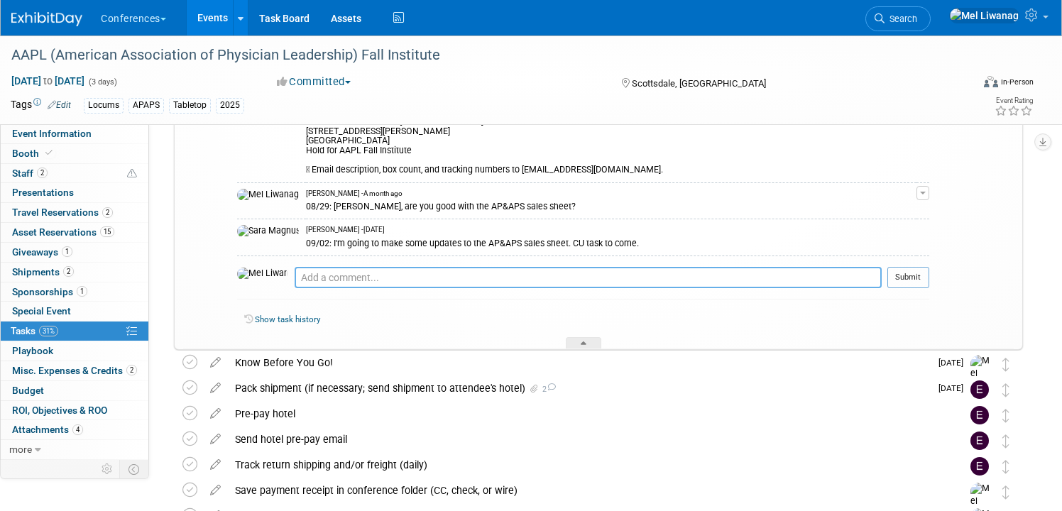
click at [326, 278] on textarea at bounding box center [588, 277] width 587 height 21
paste textarea "[URL][DOMAIN_NAME]"
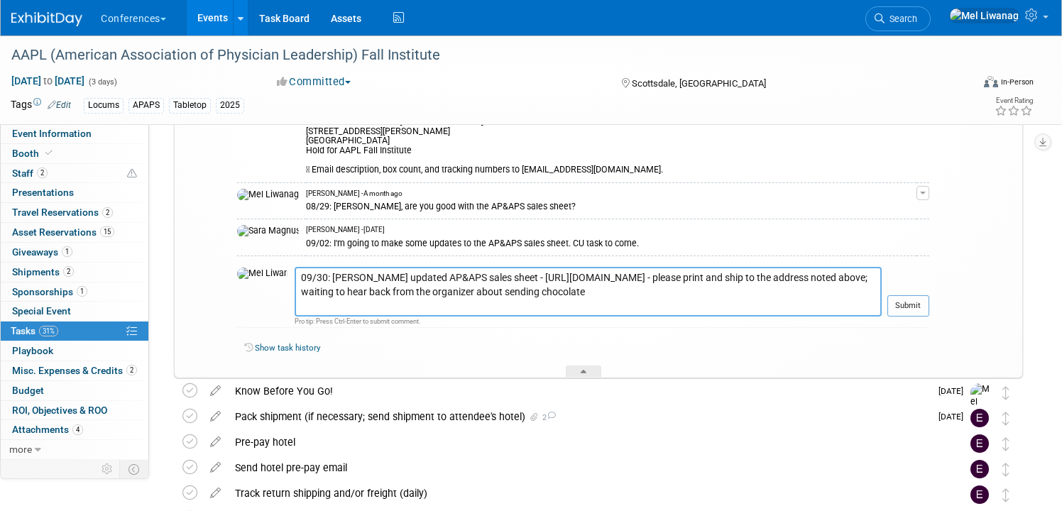
drag, startPoint x: 320, startPoint y: 305, endPoint x: 465, endPoint y: 310, distance: 145.7
click at [465, 310] on textarea "09/30: [PERSON_NAME] updated AP&APS sales sheet - [URL][DOMAIN_NAME] - please p…" at bounding box center [588, 292] width 587 height 50
click at [323, 303] on textarea "09/30: [PERSON_NAME] updated AP&APS sales sheet - [URL][DOMAIN_NAME] - please p…" at bounding box center [588, 292] width 587 height 50
click at [412, 314] on textarea "09/30: [PERSON_NAME] updated AP&APS sales sheet - [URL][DOMAIN_NAME] - please p…" at bounding box center [588, 292] width 587 height 50
click at [406, 310] on textarea "09/30: [PERSON_NAME] updated AP&APS sales sheet - [URL][DOMAIN_NAME] - please p…" at bounding box center [588, 292] width 587 height 50
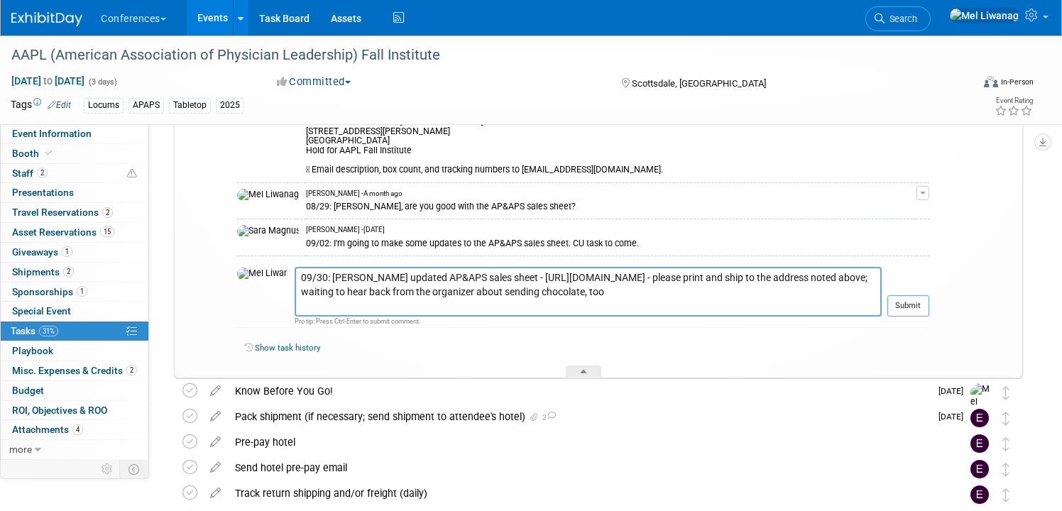
click at [904, 317] on div at bounding box center [909, 322] width 42 height 11
click at [551, 294] on textarea "09/30: [PERSON_NAME] updated AP&APS sales sheet - [URL][DOMAIN_NAME] - please p…" at bounding box center [588, 292] width 587 height 50
type textarea "09/30: [PERSON_NAME] updated AP&APS sales sheet - [URL][DOMAIN_NAME] - please p…"
click at [902, 295] on td "Submit" at bounding box center [906, 297] width 48 height 61
click at [902, 301] on button "Submit" at bounding box center [909, 305] width 42 height 21
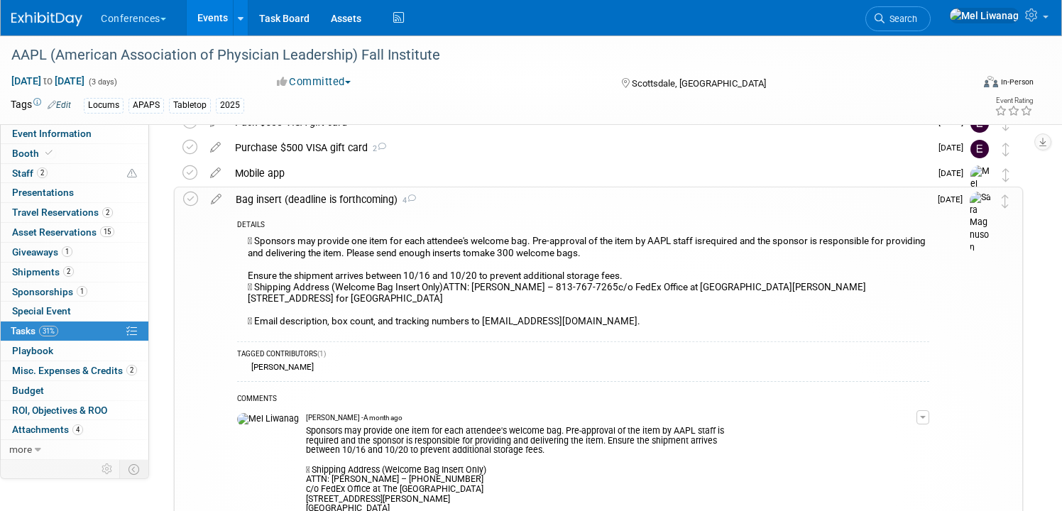
scroll to position [67, 0]
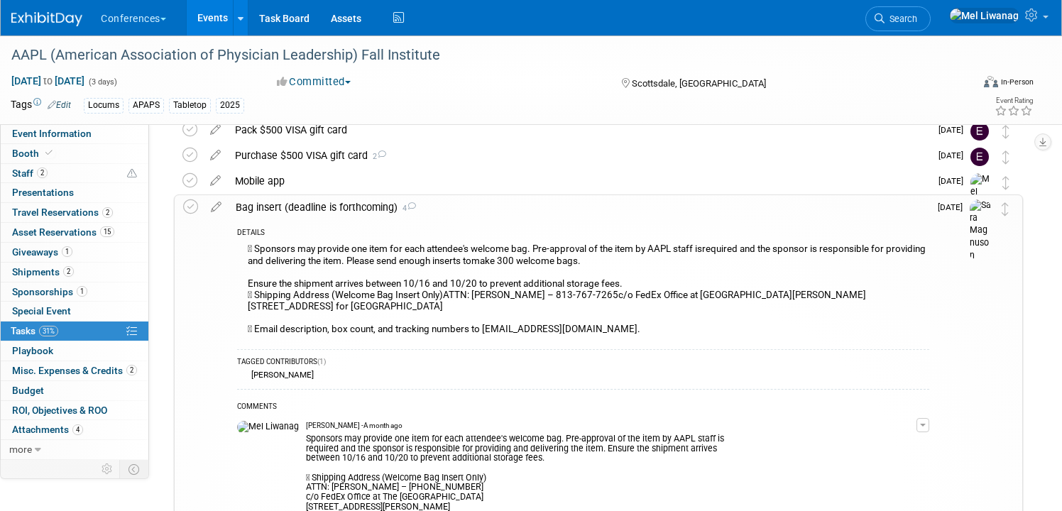
click at [562, 197] on div "Bag insert (deadline is forthcoming) 4" at bounding box center [579, 207] width 701 height 24
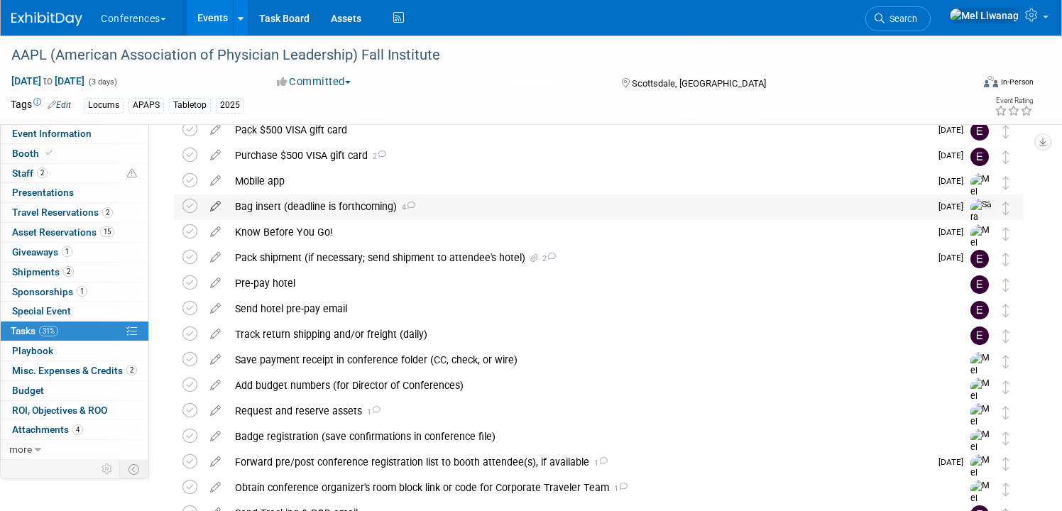
click at [216, 204] on icon at bounding box center [215, 204] width 25 height 18
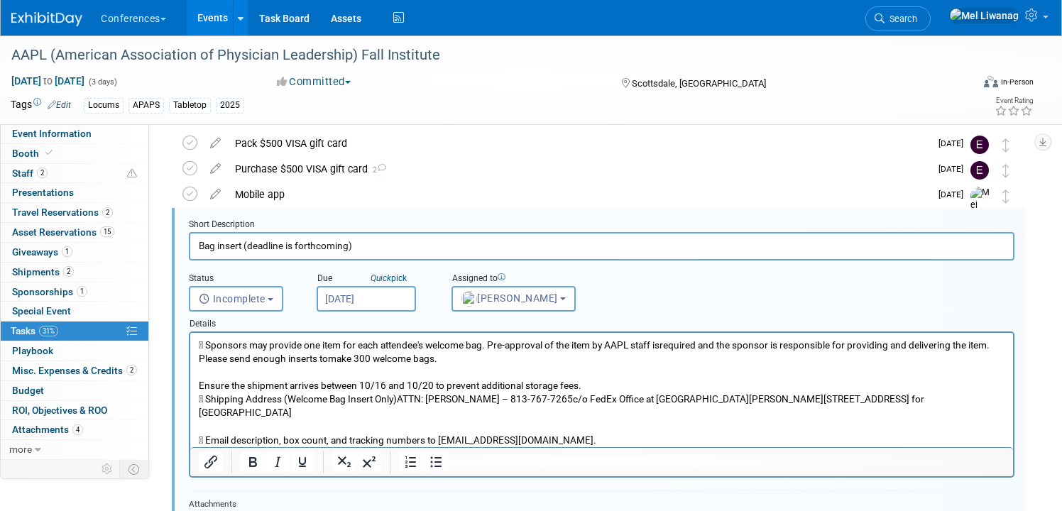
scroll to position [53, 0]
click at [526, 298] on span "[PERSON_NAME]" at bounding box center [510, 298] width 97 height 11
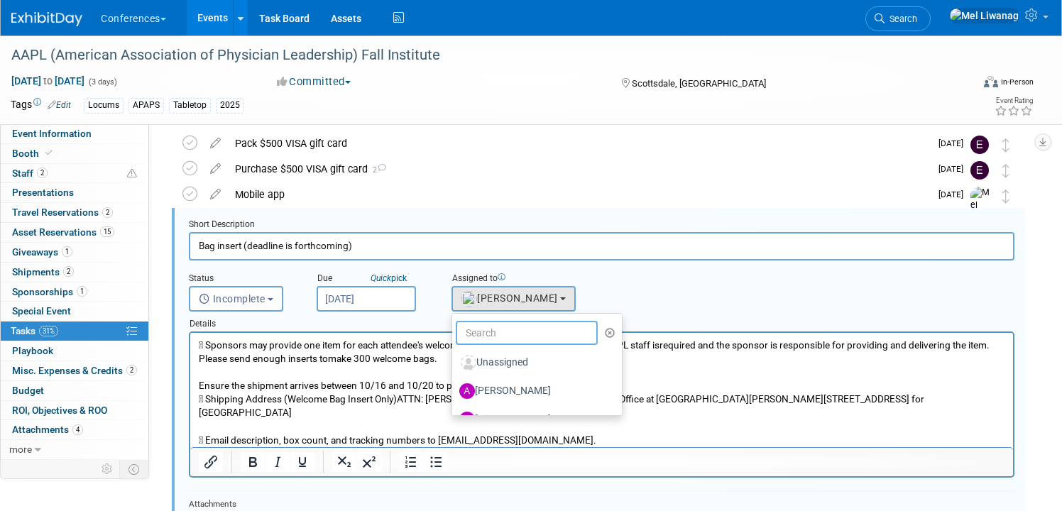
click at [514, 325] on input "text" at bounding box center [527, 333] width 142 height 24
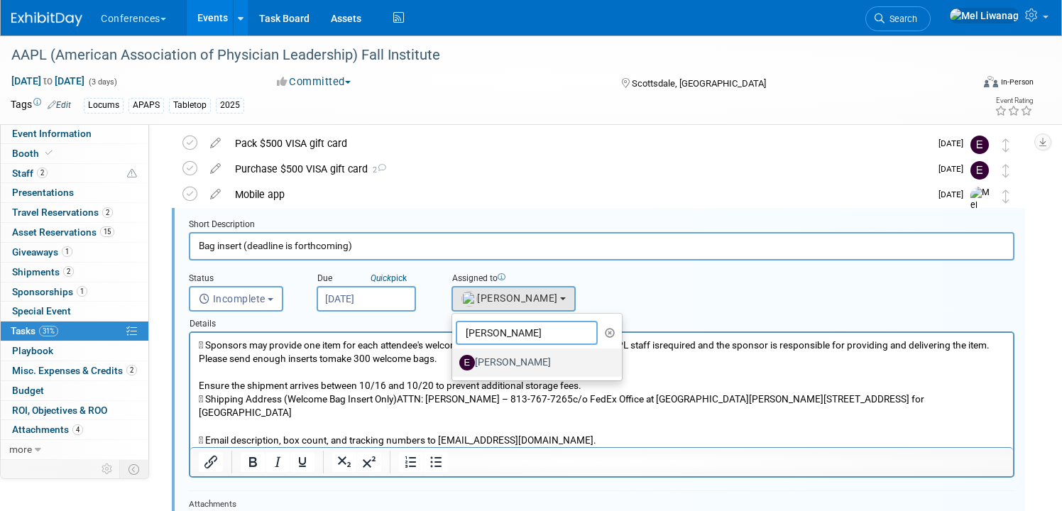
type input "[PERSON_NAME]"
click at [498, 361] on label "[PERSON_NAME]" at bounding box center [533, 362] width 148 height 23
click at [454, 361] on input "[PERSON_NAME]" at bounding box center [449, 360] width 9 height 9
select select "05738ff0-bddb-4e68-890b-b446aa749597"
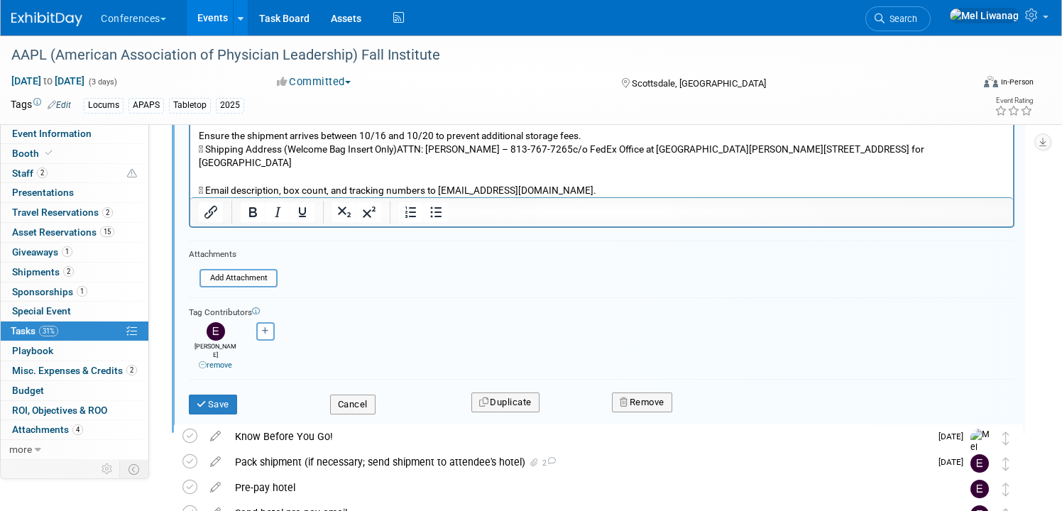
scroll to position [374, 0]
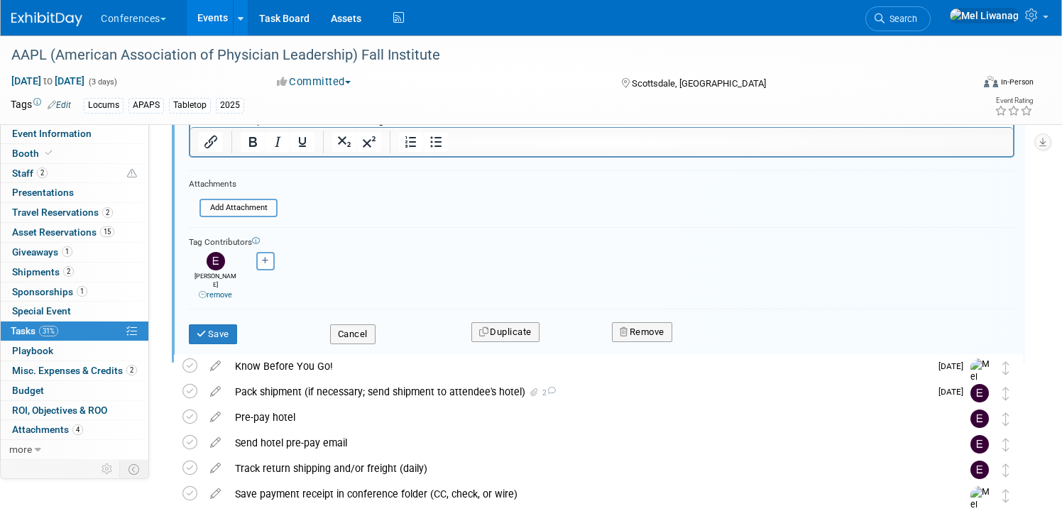
click at [226, 294] on form "Short Description Bag insert (deadline is forthcoming) Status <i class="far fa-…" at bounding box center [601, 128] width 847 height 460
click at [226, 290] on div "remove" at bounding box center [215, 295] width 46 height 11
click at [226, 290] on link "remove" at bounding box center [215, 294] width 33 height 9
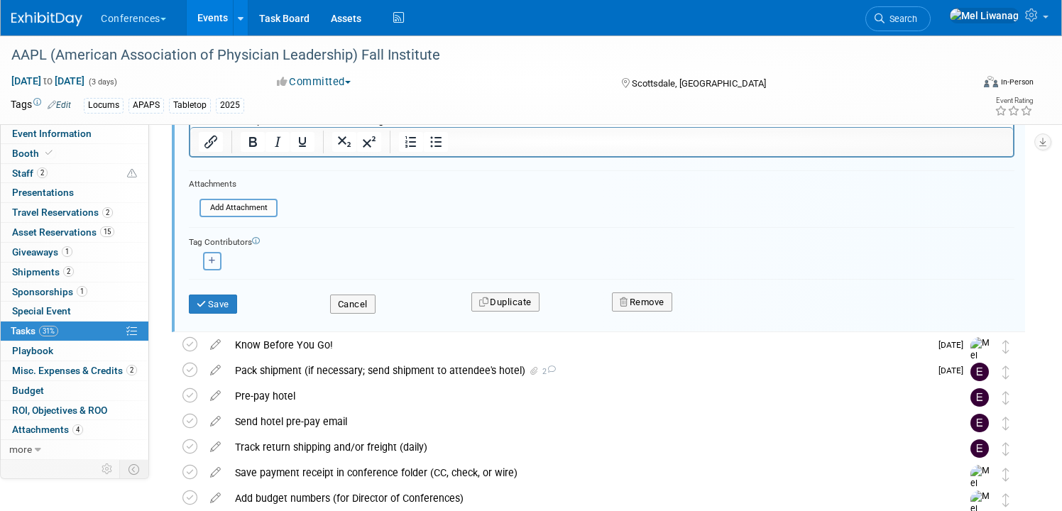
click at [214, 268] on button "button" at bounding box center [212, 261] width 18 height 18
select select
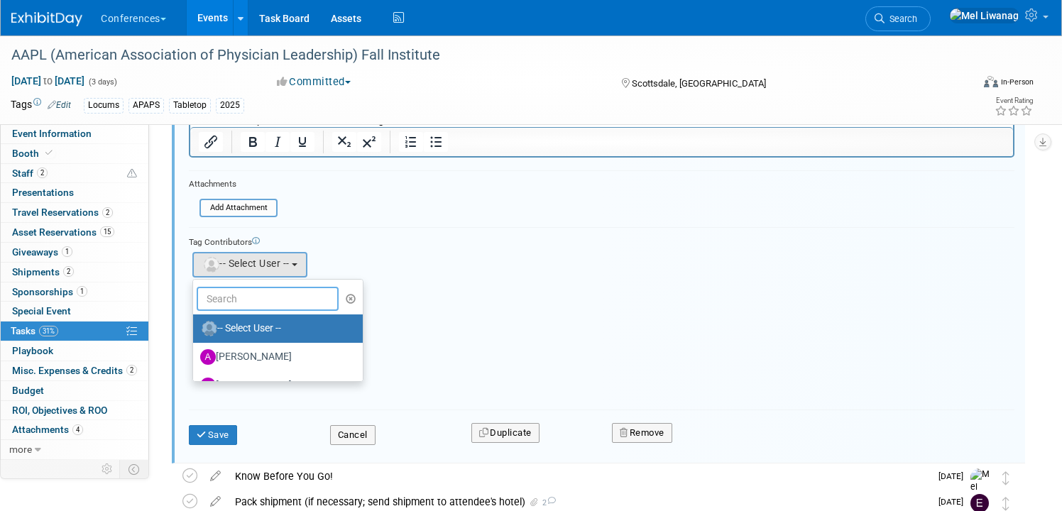
click at [219, 298] on input "text" at bounding box center [268, 299] width 142 height 24
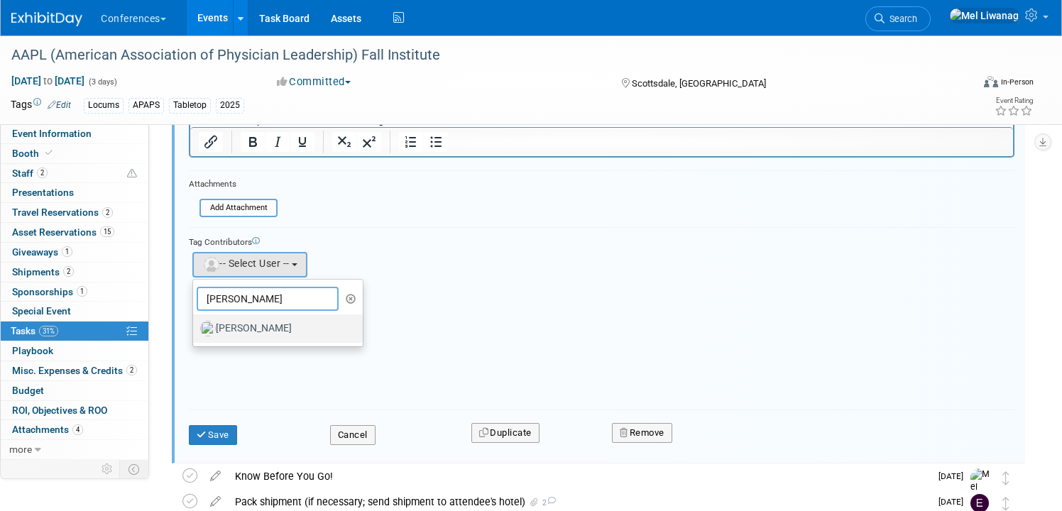
type input "[PERSON_NAME]"
click at [230, 332] on label "[PERSON_NAME]" at bounding box center [274, 328] width 148 height 23
click at [195, 332] on input "[PERSON_NAME]" at bounding box center [190, 326] width 9 height 9
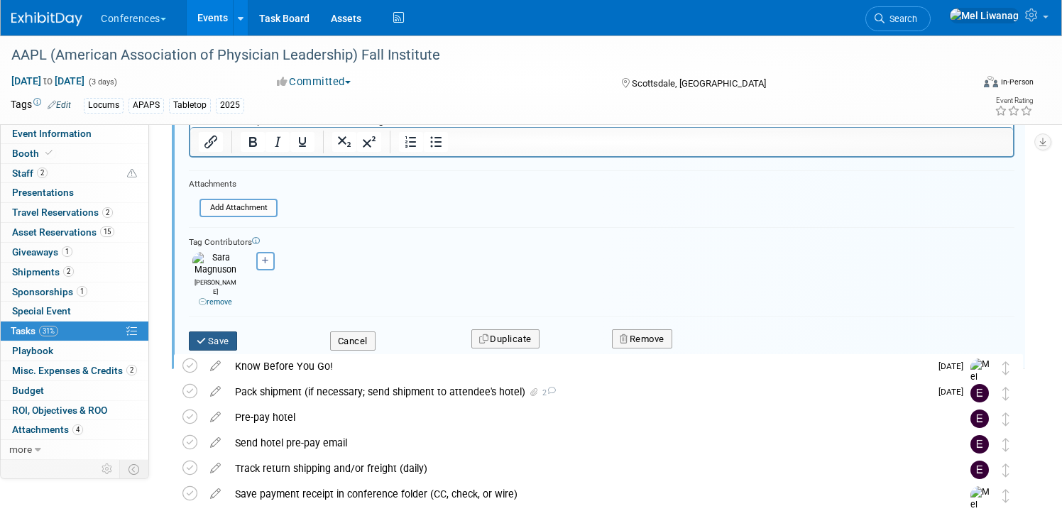
click at [224, 332] on button "Save" at bounding box center [213, 342] width 48 height 20
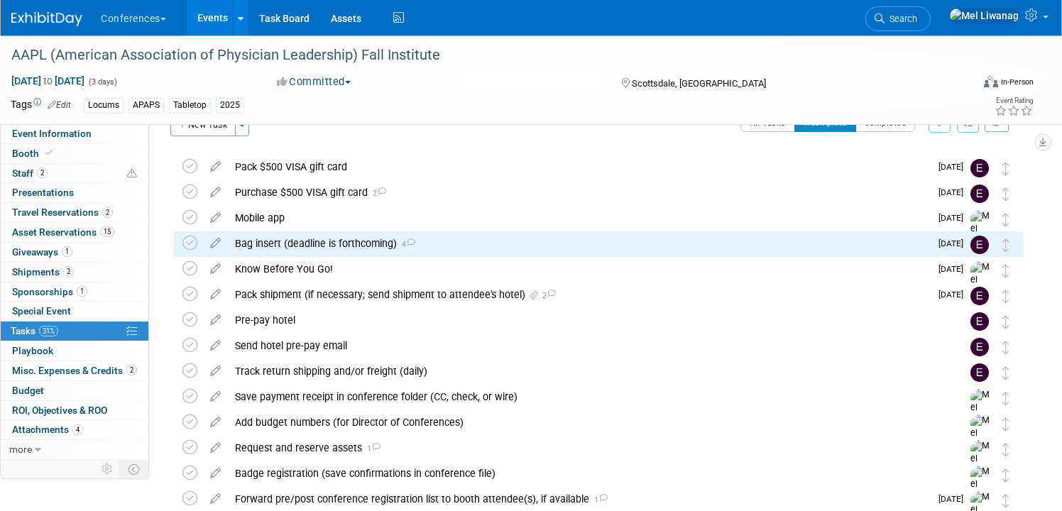
scroll to position [0, 0]
